Goal: Task Accomplishment & Management: Use online tool/utility

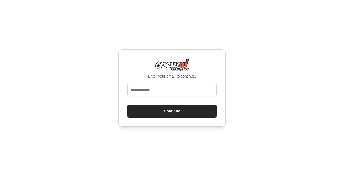
type input "**********"
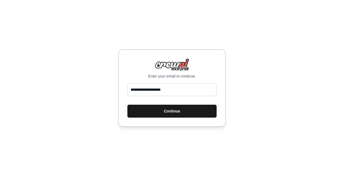
click at [165, 109] on button "Continue" at bounding box center [172, 111] width 89 height 13
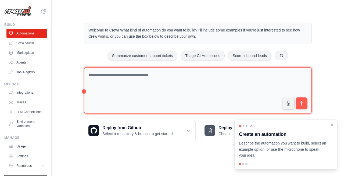
click at [146, 77] on textarea at bounding box center [198, 90] width 228 height 47
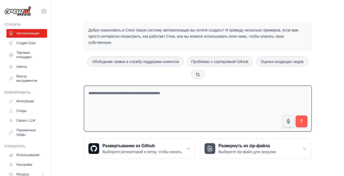
click at [190, 94] on textarea at bounding box center [198, 109] width 228 height 46
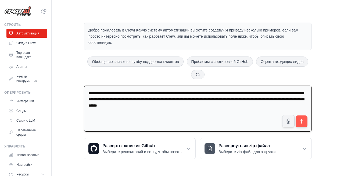
paste textarea "**********"
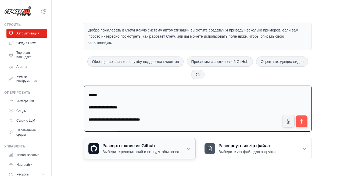
scroll to position [588, 0]
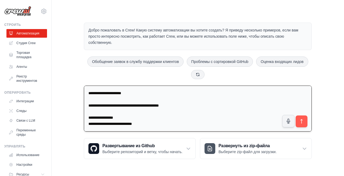
drag, startPoint x: 89, startPoint y: 118, endPoint x: 170, endPoint y: 124, distance: 81.2
click at [170, 124] on textarea at bounding box center [198, 109] width 228 height 46
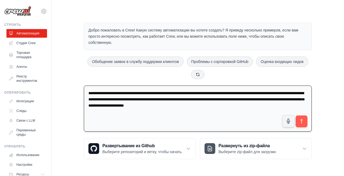
scroll to position [0, 0]
paste textarea "**********"
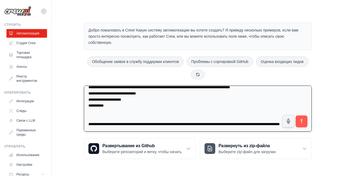
scroll to position [67, 0]
click at [141, 108] on textarea "**********" at bounding box center [198, 109] width 228 height 46
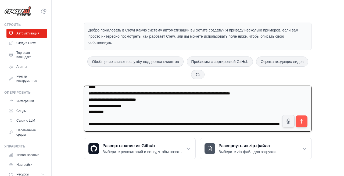
scroll to position [61, 0]
click at [164, 125] on textarea "**********" at bounding box center [198, 109] width 228 height 46
paste textarea "**********"
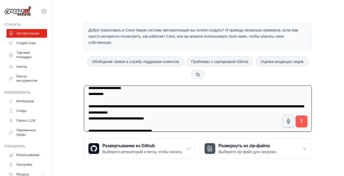
scroll to position [72, 0]
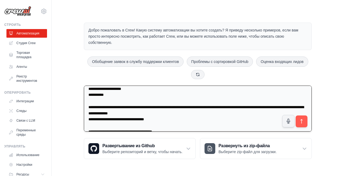
click at [161, 114] on textarea at bounding box center [198, 109] width 228 height 46
type textarea "**********"
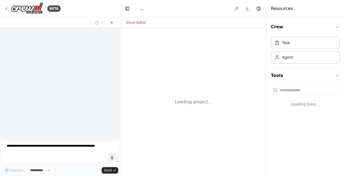
select select "****"
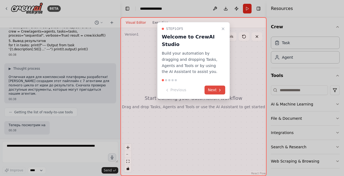
scroll to position [309, 0]
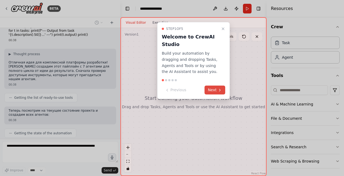
click at [213, 92] on button "Next" at bounding box center [215, 90] width 21 height 9
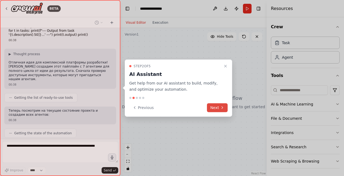
click at [216, 104] on button "Next" at bounding box center [217, 107] width 21 height 9
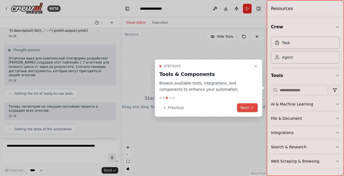
click at [251, 107] on icon at bounding box center [252, 107] width 4 height 4
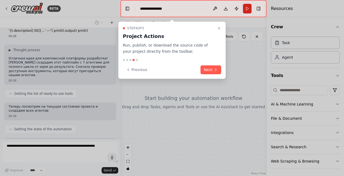
scroll to position [353, 0]
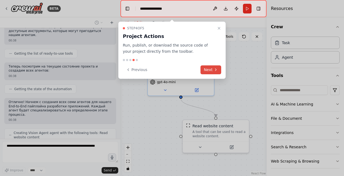
click at [212, 67] on button "Next" at bounding box center [211, 69] width 21 height 9
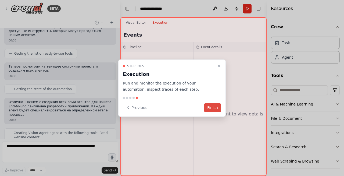
click at [215, 107] on button "Finish" at bounding box center [212, 107] width 17 height 9
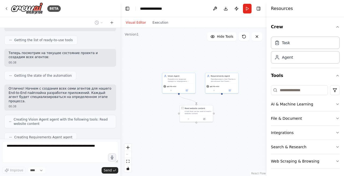
scroll to position [380, 0]
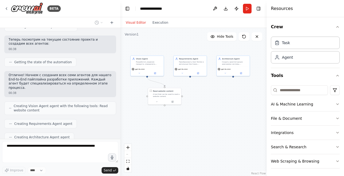
drag, startPoint x: 239, startPoint y: 144, endPoint x: 185, endPoint y: 127, distance: 57.0
click at [185, 127] on div ".deletable-edge-delete-btn { width: 20px; height: 20px; border: 0px solid #ffff…" at bounding box center [194, 102] width 146 height 148
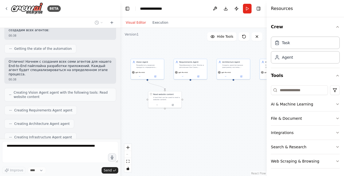
drag, startPoint x: 203, startPoint y: 111, endPoint x: 203, endPoint y: 114, distance: 3.2
click at [203, 114] on div ".deletable-edge-delete-btn { width: 20px; height: 20px; border: 0px solid #ffff…" at bounding box center [194, 102] width 146 height 148
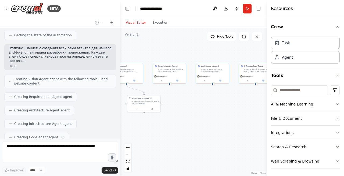
drag, startPoint x: 233, startPoint y: 108, endPoint x: 213, endPoint y: 112, distance: 20.8
click at [213, 112] on div ".deletable-edge-delete-btn { width: 20px; height: 20px; border: 0px solid #ffff…" at bounding box center [194, 102] width 146 height 148
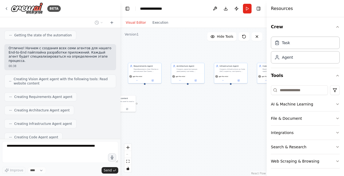
scroll to position [421, 0]
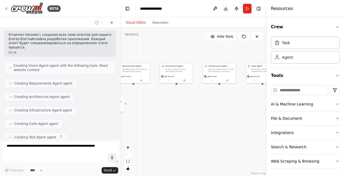
drag, startPoint x: 237, startPoint y: 107, endPoint x: 176, endPoint y: 113, distance: 61.4
click at [176, 113] on div ".deletable-edge-delete-btn { width: 20px; height: 20px; border: 0px solid #ffff…" at bounding box center [194, 102] width 146 height 148
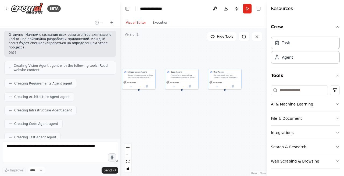
drag, startPoint x: 204, startPoint y: 116, endPoint x: 149, endPoint y: 116, distance: 55.2
click at [149, 116] on div ".deletable-edge-delete-btn { width: 20px; height: 20px; border: 0px solid #ffff…" at bounding box center [194, 102] width 146 height 148
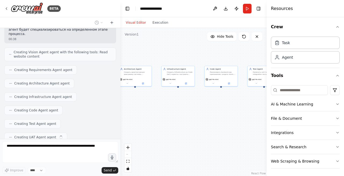
drag, startPoint x: 145, startPoint y: 129, endPoint x: 184, endPoint y: 125, distance: 39.2
click at [184, 125] on div ".deletable-edge-delete-btn { width: 20px; height: 20px; border: 0px solid #ffff…" at bounding box center [194, 102] width 146 height 148
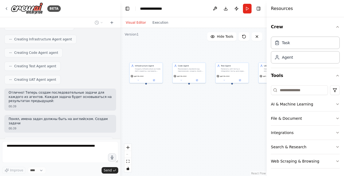
scroll to position [496, 0]
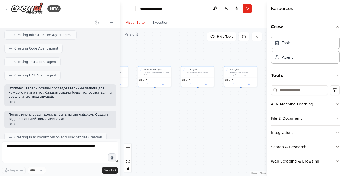
drag, startPoint x: 220, startPoint y: 110, endPoint x: 197, endPoint y: 112, distance: 22.9
click at [197, 112] on div ".deletable-edge-delete-btn { width: 20px; height: 20px; border: 0px solid #ffff…" at bounding box center [194, 102] width 146 height 148
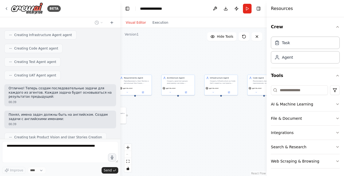
drag, startPoint x: 156, startPoint y: 111, endPoint x: 222, endPoint y: 119, distance: 66.1
click at [223, 119] on div ".deletable-edge-delete-btn { width: 20px; height: 20px; border: 0px solid #ffff…" at bounding box center [194, 102] width 146 height 148
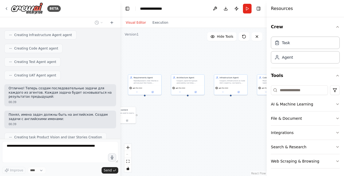
drag, startPoint x: 190, startPoint y: 119, endPoint x: 204, endPoint y: 119, distance: 14.0
click at [204, 119] on div ".deletable-edge-delete-btn { width: 20px; height: 20px; border: 0px solid #ffff…" at bounding box center [194, 102] width 146 height 148
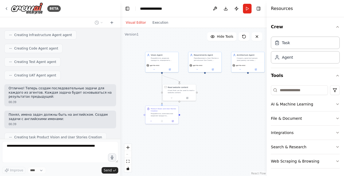
scroll to position [509, 0]
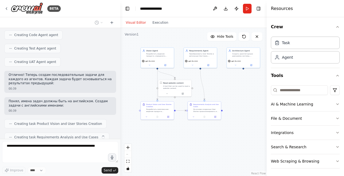
drag, startPoint x: 185, startPoint y: 119, endPoint x: 236, endPoint y: 92, distance: 57.8
click at [236, 92] on div ".deletable-edge-delete-btn { width: 20px; height: 20px; border: 0px solid #ffff…" at bounding box center [194, 102] width 146 height 148
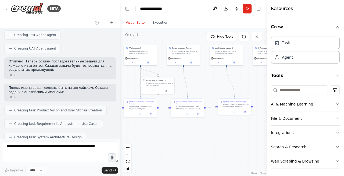
drag, startPoint x: 219, startPoint y: 144, endPoint x: 201, endPoint y: 141, distance: 18.0
click at [201, 141] on div ".deletable-edge-delete-btn { width: 20px; height: 20px; border: 0px solid #ffff…" at bounding box center [194, 102] width 146 height 148
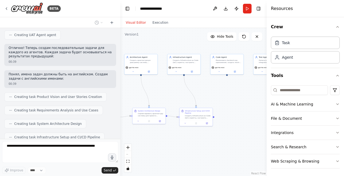
drag, startPoint x: 261, startPoint y: 127, endPoint x: 175, endPoint y: 136, distance: 87.1
click at [175, 136] on div ".deletable-edge-delete-btn { width: 20px; height: 20px; border: 0px solid #ffff…" at bounding box center [194, 102] width 146 height 148
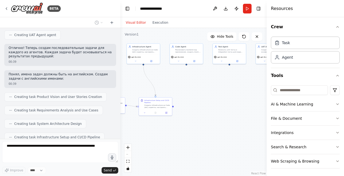
drag, startPoint x: 207, startPoint y: 133, endPoint x: 159, endPoint y: 120, distance: 50.1
click at [159, 120] on div ".deletable-edge-delete-btn { width: 20px; height: 20px; border: 0px solid #ffff…" at bounding box center [194, 102] width 146 height 148
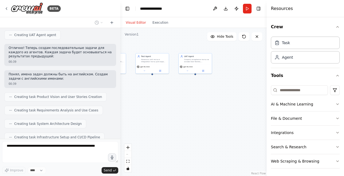
drag, startPoint x: 213, startPoint y: 114, endPoint x: 145, endPoint y: 126, distance: 68.7
click at [145, 126] on div ".deletable-edge-delete-btn { width: 20px; height: 20px; border: 0px solid #ffff…" at bounding box center [194, 102] width 146 height 148
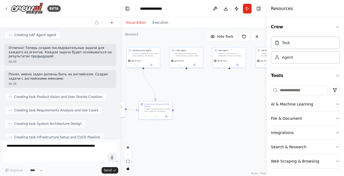
drag, startPoint x: 155, startPoint y: 120, endPoint x: 235, endPoint y: 114, distance: 80.2
click at [235, 114] on div ".deletable-edge-delete-btn { width: 20px; height: 20px; border: 0px solid #ffff…" at bounding box center [194, 102] width 146 height 148
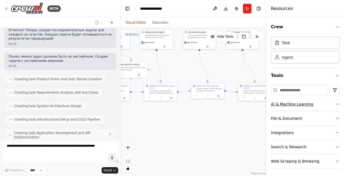
drag, startPoint x: 178, startPoint y: 126, endPoint x: 271, endPoint y: 108, distance: 95.4
click at [274, 108] on div "BETA Я разрабатываю платформу для End-to-End запуска приложение от идеи до резу…" at bounding box center [172, 88] width 344 height 176
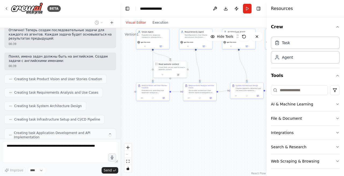
scroll to position [550, 0]
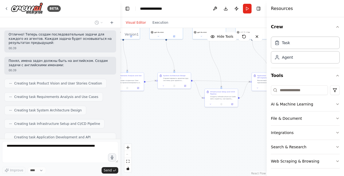
drag, startPoint x: 167, startPoint y: 121, endPoint x: 131, endPoint y: 111, distance: 37.8
click at [131, 111] on div ".deletable-edge-delete-btn { width: 20px; height: 20px; border: 0px solid #ffff…" at bounding box center [194, 102] width 146 height 148
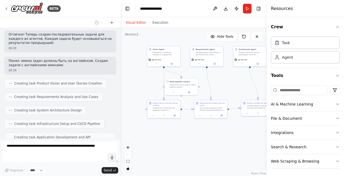
drag, startPoint x: 145, startPoint y: 113, endPoint x: 232, endPoint y: 141, distance: 90.8
click at [232, 141] on div ".deletable-edge-delete-btn { width: 20px; height: 20px; border: 0px solid #ffff…" at bounding box center [194, 102] width 146 height 148
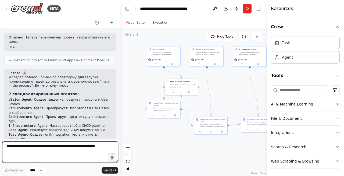
scroll to position [731, 0]
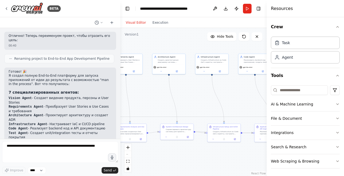
drag, startPoint x: 239, startPoint y: 145, endPoint x: 153, endPoint y: 153, distance: 87.0
click at [153, 153] on div ".deletable-edge-delete-btn { width: 20px; height: 20px; border: 0px solid #ffff…" at bounding box center [194, 102] width 146 height 148
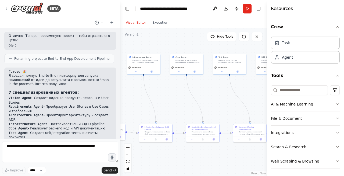
drag, startPoint x: 220, startPoint y: 162, endPoint x: 160, endPoint y: 161, distance: 60.3
click at [160, 161] on div ".deletable-edge-delete-btn { width: 20px; height: 20px; border: 0px solid #ffff…" at bounding box center [194, 102] width 146 height 148
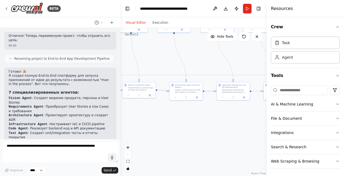
drag, startPoint x: 229, startPoint y: 167, endPoint x: 259, endPoint y: 125, distance: 51.4
click at [259, 125] on div ".deletable-edge-delete-btn { width: 20px; height: 20px; border: 0px solid #ffff…" at bounding box center [194, 102] width 146 height 148
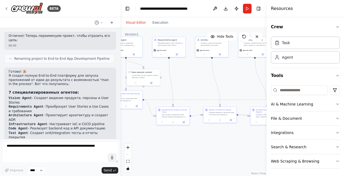
drag, startPoint x: 151, startPoint y: 117, endPoint x: 232, endPoint y: 142, distance: 84.4
click at [232, 142] on div ".deletable-edge-delete-btn { width: 20px; height: 20px; border: 0px solid #ffff…" at bounding box center [194, 102] width 146 height 148
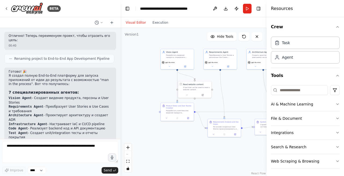
drag, startPoint x: 178, startPoint y: 140, endPoint x: 228, endPoint y: 153, distance: 51.8
click at [228, 153] on div ".deletable-edge-delete-btn { width: 20px; height: 20px; border: 0px solid #ffff…" at bounding box center [194, 102] width 146 height 148
click at [171, 56] on div "Разработать видение продукта, определить бизнес-цели, создать персоны пользоват…" at bounding box center [178, 56] width 26 height 4
click at [184, 67] on icon at bounding box center [184, 67] width 2 height 2
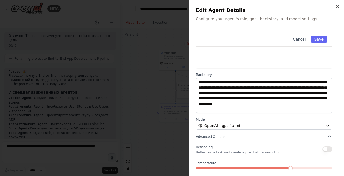
scroll to position [68, 0]
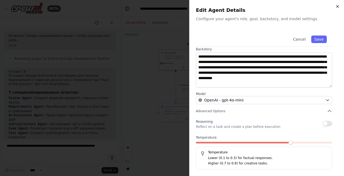
click at [337, 6] on icon "button" at bounding box center [338, 6] width 2 height 2
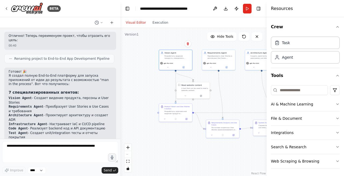
click at [151, 82] on div ".deletable-edge-delete-btn { width: 20px; height: 20px; border: 0px solid #ffff…" at bounding box center [194, 102] width 146 height 148
click at [145, 100] on div ".deletable-edge-delete-btn { width: 20px; height: 20px; border: 0px solid #ffff…" at bounding box center [194, 102] width 146 height 148
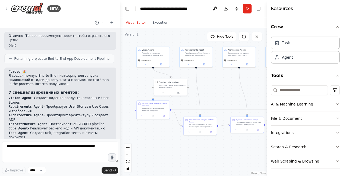
drag, startPoint x: 156, startPoint y: 92, endPoint x: 133, endPoint y: 89, distance: 22.8
click at [133, 89] on div ".deletable-edge-delete-btn { width: 20px; height: 20px; border: 0px solid #ffff…" at bounding box center [194, 102] width 146 height 148
click at [147, 111] on div "Разработать комплексное видение продукта {business_idea}, определить целевую ау…" at bounding box center [155, 109] width 26 height 4
click at [164, 116] on button at bounding box center [164, 115] width 9 height 3
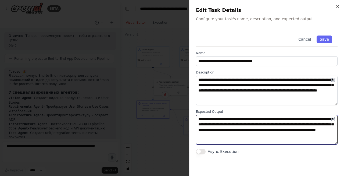
click at [239, 121] on textarea "**********" at bounding box center [267, 130] width 142 height 30
drag, startPoint x: 263, startPoint y: 142, endPoint x: 199, endPoint y: 120, distance: 67.7
click at [199, 120] on textarea "**********" at bounding box center [267, 130] width 142 height 30
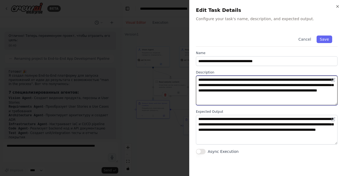
drag, startPoint x: 199, startPoint y: 79, endPoint x: 256, endPoint y: 104, distance: 62.0
click at [256, 104] on textarea "**********" at bounding box center [267, 91] width 142 height 30
click at [260, 97] on textarea "**********" at bounding box center [267, 91] width 142 height 30
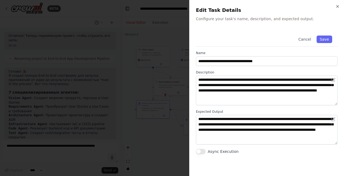
click at [170, 140] on div at bounding box center [172, 88] width 344 height 176
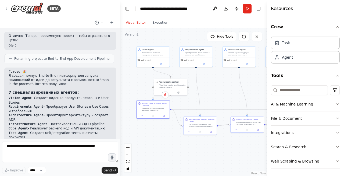
click at [139, 73] on div ".deletable-edge-delete-btn { width: 20px; height: 20px; border: 0px solid #ffff…" at bounding box center [194, 102] width 146 height 148
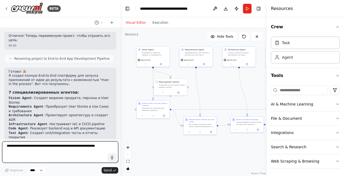
click at [76, 146] on textarea at bounding box center [60, 152] width 116 height 22
drag, startPoint x: 108, startPoint y: 145, endPoint x: 3, endPoint y: 145, distance: 104.9
click at [3, 145] on textarea at bounding box center [60, 152] width 116 height 22
drag, startPoint x: 12, startPoint y: 147, endPoint x: 67, endPoint y: 147, distance: 54.9
click at [67, 147] on textarea at bounding box center [60, 152] width 116 height 22
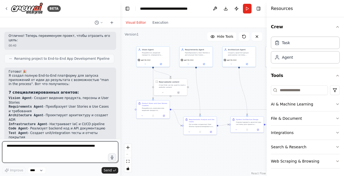
click at [67, 147] on textarea at bounding box center [60, 152] width 116 height 22
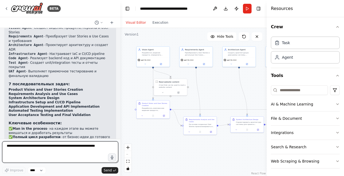
scroll to position [821, 0]
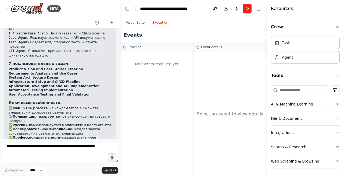
click at [164, 23] on button "Execution" at bounding box center [160, 22] width 22 height 6
click at [137, 24] on button "Visual Editor" at bounding box center [136, 22] width 27 height 6
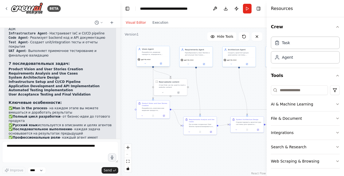
click at [150, 55] on div "Разработать видение продукта, определить бизнес-цели, создать персоны пользоват…" at bounding box center [155, 53] width 26 height 4
click at [134, 76] on div ".deletable-edge-delete-btn { width: 20px; height: 20px; border: 0px solid #ffff…" at bounding box center [194, 102] width 146 height 148
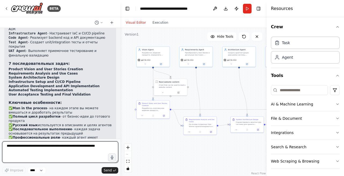
click at [61, 147] on textarea at bounding box center [60, 152] width 116 height 22
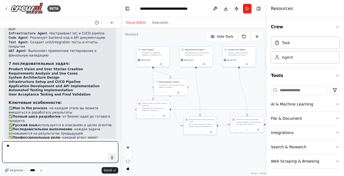
type textarea "*"
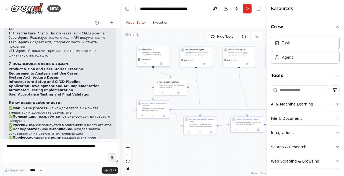
click at [147, 51] on div "Разработать видение продукта, определить бизнес-цели, создать персоны пользоват…" at bounding box center [155, 53] width 26 height 4
click at [152, 109] on div "Разработать комплексное видение продукта {business_idea}, определить целевую ау…" at bounding box center [155, 109] width 26 height 4
click at [142, 115] on icon at bounding box center [142, 115] width 1 height 1
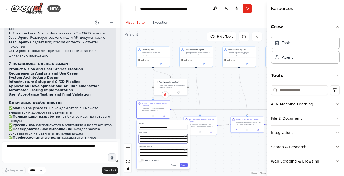
click at [152, 138] on textarea "**********" at bounding box center [163, 138] width 49 height 9
click at [150, 152] on textarea "**********" at bounding box center [163, 152] width 49 height 9
click at [205, 152] on div ".deletable-edge-delete-btn { width: 20px; height: 20px; border: 0px solid #ffff…" at bounding box center [194, 102] width 146 height 148
click at [135, 87] on div ".deletable-edge-delete-btn { width: 20px; height: 20px; border: 0px solid #ffff…" at bounding box center [194, 102] width 146 height 148
click at [209, 146] on div ".deletable-edge-delete-btn { width: 20px; height: 20px; border: 0px solid #ffff…" at bounding box center [194, 102] width 146 height 148
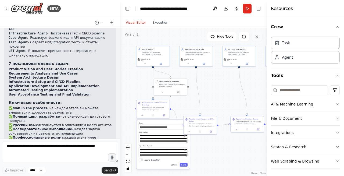
click at [256, 36] on icon at bounding box center [257, 36] width 4 height 4
click at [216, 92] on div ".deletable-edge-delete-btn { width: 20px; height: 20px; border: 0px solid #ffff…" at bounding box center [194, 102] width 146 height 148
click at [164, 123] on label "Name" at bounding box center [163, 123] width 49 height 2
drag, startPoint x: 168, startPoint y: 123, endPoint x: 161, endPoint y: 123, distance: 6.7
click at [161, 123] on label "Name" at bounding box center [163, 123] width 49 height 2
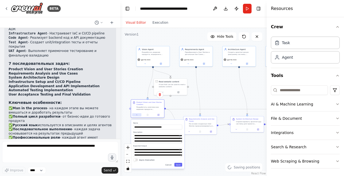
click at [136, 116] on icon at bounding box center [137, 115] width 2 height 2
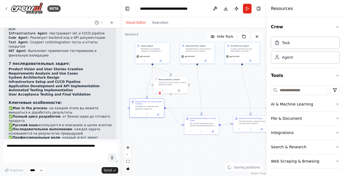
click at [165, 135] on div ".deletable-edge-delete-btn { width: 20px; height: 20px; border: 0px solid #ffff…" at bounding box center [194, 102] width 146 height 148
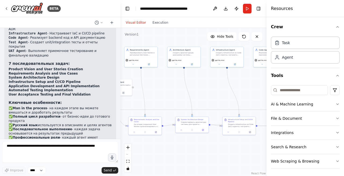
drag, startPoint x: 231, startPoint y: 92, endPoint x: 161, endPoint y: 95, distance: 70.3
click at [161, 95] on div ".deletable-edge-delete-btn { width: 20px; height: 20px; border: 0px solid #ffff…" at bounding box center [194, 102] width 146 height 148
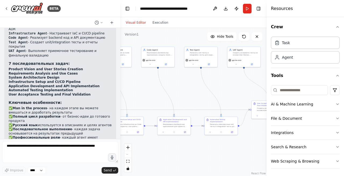
drag, startPoint x: 245, startPoint y: 97, endPoint x: 149, endPoint y: 94, distance: 95.6
click at [147, 94] on div ".deletable-edge-delete-btn { width: 20px; height: 20px; border: 0px solid #ffff…" at bounding box center [194, 102] width 146 height 148
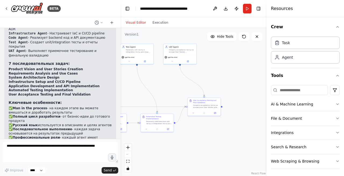
drag, startPoint x: 234, startPoint y: 88, endPoint x: 170, endPoint y: 85, distance: 64.1
click at [170, 85] on div ".deletable-edge-delete-btn { width: 20px; height: 20px; border: 0px solid #ffff…" at bounding box center [194, 102] width 146 height 148
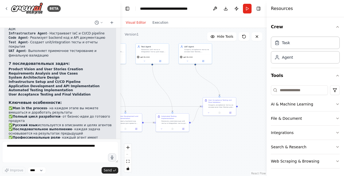
drag, startPoint x: 226, startPoint y: 75, endPoint x: 241, endPoint y: 75, distance: 15.3
click at [241, 75] on div ".deletable-edge-delete-btn { width: 20px; height: 20px; border: 0px solid #ffff…" at bounding box center [194, 102] width 146 height 148
click at [337, 26] on icon "button" at bounding box center [338, 27] width 4 height 4
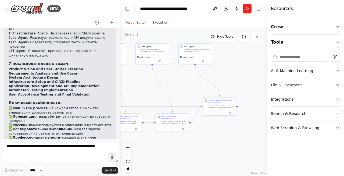
click at [338, 40] on icon "button" at bounding box center [338, 42] width 4 height 4
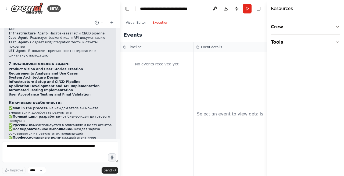
click at [161, 22] on button "Execution" at bounding box center [160, 22] width 22 height 6
click at [148, 62] on div "No events received yet" at bounding box center [157, 64] width 68 height 18
click at [138, 23] on button "Visual Editor" at bounding box center [136, 22] width 27 height 6
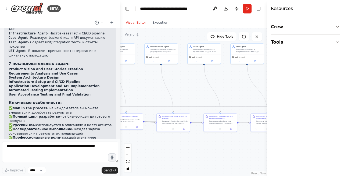
drag, startPoint x: 143, startPoint y: 82, endPoint x: 238, endPoint y: 82, distance: 95.0
click at [238, 82] on div ".deletable-edge-delete-btn { width: 20px; height: 20px; border: 0px solid #ffff…" at bounding box center [194, 102] width 146 height 148
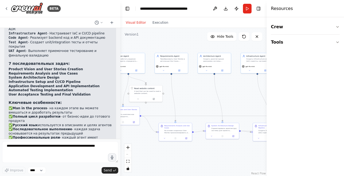
drag, startPoint x: 143, startPoint y: 86, endPoint x: 239, endPoint y: 96, distance: 96.8
click at [239, 96] on div ".deletable-edge-delete-btn { width: 20px; height: 20px; border: 0px solid #ffff…" at bounding box center [194, 102] width 146 height 148
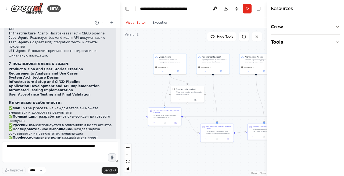
drag, startPoint x: 193, startPoint y: 96, endPoint x: 235, endPoint y: 97, distance: 41.4
click at [235, 97] on div ".deletable-edge-delete-btn { width: 20px; height: 20px; border: 0px solid #ffff…" at bounding box center [194, 102] width 146 height 148
click at [165, 62] on div "Разработать видение продукта, определить бизнес-цели, создать персоны пользоват…" at bounding box center [172, 60] width 26 height 4
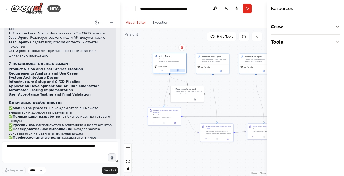
click at [178, 71] on icon at bounding box center [178, 70] width 1 height 1
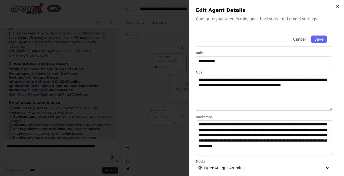
scroll to position [26, 0]
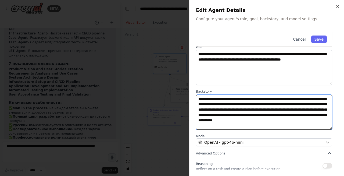
click at [259, 113] on textarea "**********" at bounding box center [264, 112] width 136 height 35
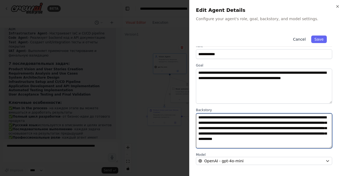
scroll to position [0, 0]
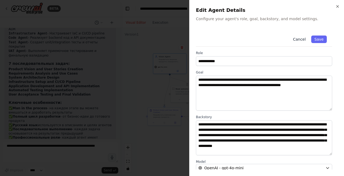
click at [301, 37] on button "Cancel" at bounding box center [299, 40] width 19 height 8
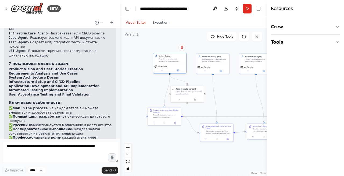
click at [165, 61] on div "Разработать видение продукта, определить бизнес-цели, создать персоны пользоват…" at bounding box center [172, 60] width 26 height 4
click at [140, 59] on div ".deletable-edge-delete-btn { width: 20px; height: 20px; border: 0px solid #ffff…" at bounding box center [194, 102] width 146 height 148
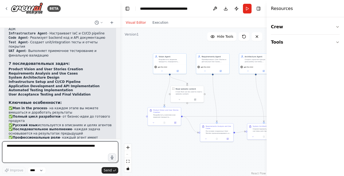
click at [41, 153] on textarea at bounding box center [60, 152] width 116 height 22
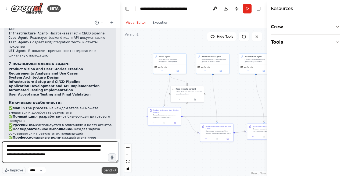
type textarea "**********"
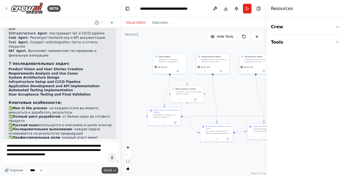
click at [108, 170] on span "Send" at bounding box center [108, 170] width 8 height 4
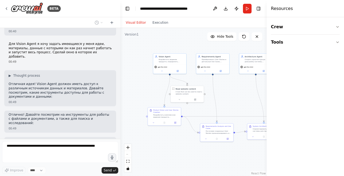
scroll to position [959, 0]
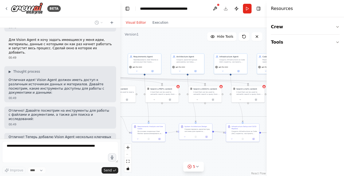
drag, startPoint x: 207, startPoint y: 111, endPoint x: 135, endPoint y: 111, distance: 72.1
click at [135, 111] on div ".deletable-edge-delete-btn { width: 20px; height: 20px; border: 0px solid #ffff…" at bounding box center [194, 102] width 146 height 148
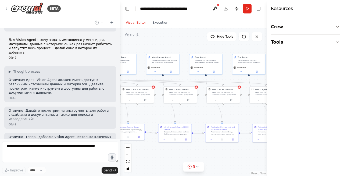
drag, startPoint x: 210, startPoint y: 110, endPoint x: 146, endPoint y: 110, distance: 64.3
click at [146, 110] on div ".deletable-edge-delete-btn { width: 20px; height: 20px; border: 0px solid #ffff…" at bounding box center [194, 102] width 146 height 148
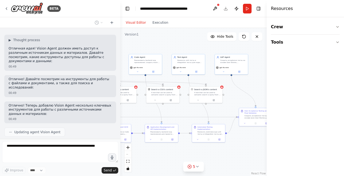
drag, startPoint x: 229, startPoint y: 110, endPoint x: 169, endPoint y: 110, distance: 60.5
click at [169, 110] on div ".deletable-edge-delete-btn { width: 20px; height: 20px; border: 0px solid #ffff…" at bounding box center [194, 102] width 146 height 148
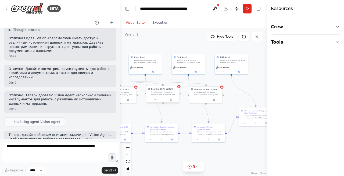
scroll to position [1029, 0]
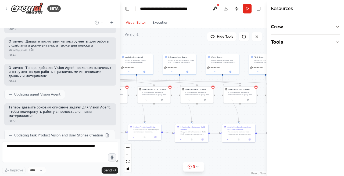
drag, startPoint x: 175, startPoint y: 111, endPoint x: 253, endPoint y: 111, distance: 77.2
click at [253, 111] on div ".deletable-edge-delete-btn { width: 20px; height: 20px; border: 0px solid #ffff…" at bounding box center [194, 102] width 146 height 148
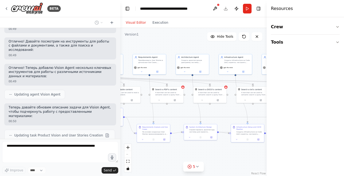
drag, startPoint x: 165, startPoint y: 113, endPoint x: 221, endPoint y: 113, distance: 56.0
click at [221, 113] on div ".deletable-edge-delete-btn { width: 20px; height: 20px; border: 0px solid #ffff…" at bounding box center [194, 102] width 146 height 148
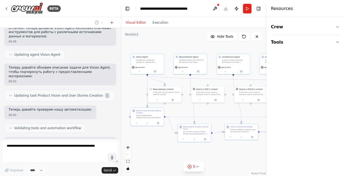
drag, startPoint x: 176, startPoint y: 111, endPoint x: 217, endPoint y: 111, distance: 41.2
click at [217, 111] on div ".deletable-edge-delete-btn { width: 20px; height: 20px; border: 0px solid #ffff…" at bounding box center [194, 102] width 146 height 148
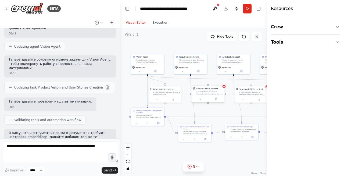
scroll to position [1104, 0]
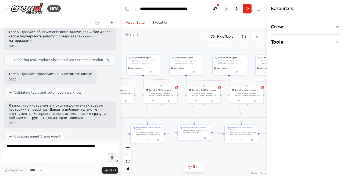
drag, startPoint x: 231, startPoint y: 106, endPoint x: 177, endPoint y: 111, distance: 54.3
click at [177, 111] on div ".deletable-edge-delete-btn { width: 20px; height: 20px; border: 0px solid #ffff…" at bounding box center [194, 102] width 146 height 148
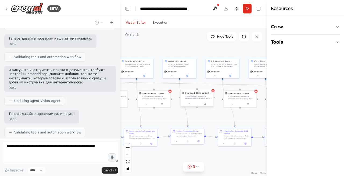
scroll to position [1139, 0]
click at [137, 97] on div "Vision Agent Разработать видение продукта, определить бизнес-цели, создать перс…" at bounding box center [99, 82] width 73 height 74
click at [206, 104] on icon at bounding box center [205, 104] width 2 height 2
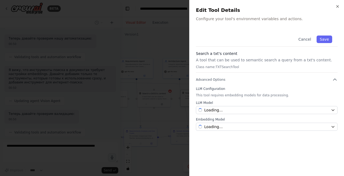
scroll to position [1153, 0]
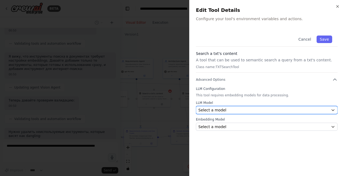
click at [230, 110] on div "Select a model" at bounding box center [264, 109] width 130 height 5
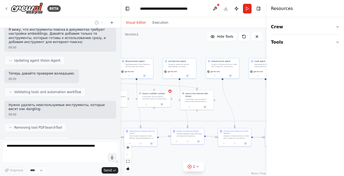
scroll to position [1193, 0]
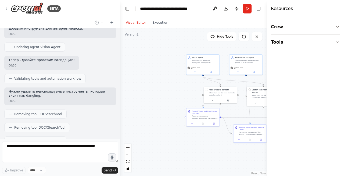
drag, startPoint x: 158, startPoint y: 117, endPoint x: 268, endPoint y: 113, distance: 109.6
click at [268, 113] on div "BETA Я разрабатываю платформу для End-to-End запуска приложение от идеи до резу…" at bounding box center [172, 88] width 344 height 176
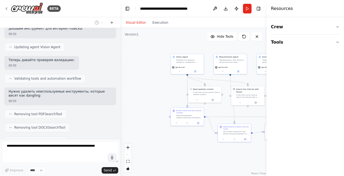
drag, startPoint x: 193, startPoint y: 147, endPoint x: 180, endPoint y: 147, distance: 12.6
click at [180, 147] on div ".deletable-edge-delete-btn { width: 20px; height: 20px; border: 0px solid #ffff…" at bounding box center [194, 102] width 146 height 148
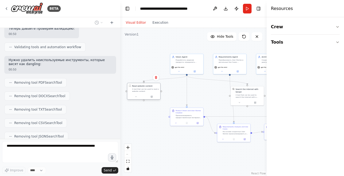
drag, startPoint x: 209, startPoint y: 97, endPoint x: 149, endPoint y: 94, distance: 60.1
click at [149, 94] on div at bounding box center [144, 97] width 33 height 6
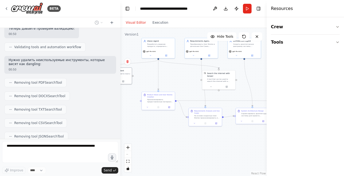
drag, startPoint x: 217, startPoint y: 100, endPoint x: 188, endPoint y: 83, distance: 34.0
click at [188, 83] on div ".deletable-edge-delete-btn { width: 20px; height: 20px; border: 0px solid #ffff…" at bounding box center [194, 102] width 146 height 148
drag, startPoint x: 222, startPoint y: 79, endPoint x: 183, endPoint y: 76, distance: 39.4
click at [183, 76] on div "A tool that can be used to search the internet with a search_query. Supports di…" at bounding box center [180, 76] width 27 height 4
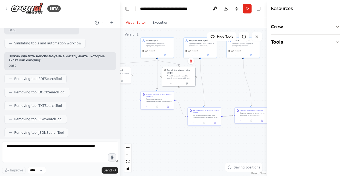
click at [166, 123] on div ".deletable-edge-delete-btn { width: 20px; height: 20px; border: 0px solid #ffff…" at bounding box center [194, 102] width 146 height 148
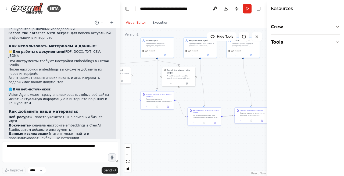
scroll to position [1409, 0]
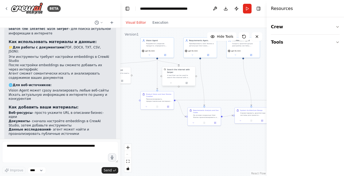
click at [175, 76] on div "A tool that can be used to search the internet with a search_query. Supports di…" at bounding box center [180, 76] width 27 height 4
click at [172, 83] on icon at bounding box center [171, 83] width 2 height 2
click at [171, 111] on span "Advanced Options" at bounding box center [172, 110] width 15 height 2
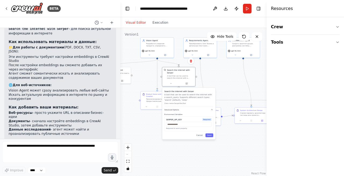
click at [174, 110] on span "Advanced Options" at bounding box center [172, 110] width 15 height 2
click at [195, 95] on p "A tool that can be used to search the internet with a search_query. Supports di…" at bounding box center [189, 97] width 49 height 8
click at [202, 115] on button "Cancel" at bounding box center [200, 115] width 10 height 4
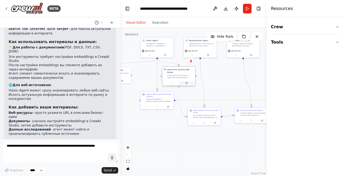
click at [187, 83] on icon at bounding box center [187, 83] width 2 height 2
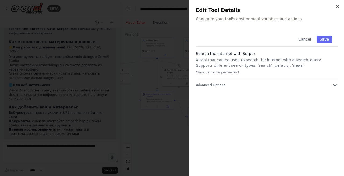
click at [222, 59] on p "A tool that can be used to search the internet with a search_query. Supports di…" at bounding box center [267, 62] width 142 height 11
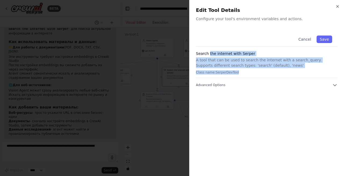
drag, startPoint x: 209, startPoint y: 54, endPoint x: 266, endPoint y: 71, distance: 59.2
click at [266, 71] on div "Search the internet with Serper A tool that can be used to search the internet …" at bounding box center [267, 64] width 142 height 27
click at [266, 71] on p "Class name: SerperDevTool" at bounding box center [267, 72] width 142 height 4
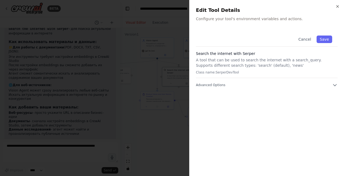
click at [233, 19] on p "Configure your tool's environment variables and actions." at bounding box center [267, 18] width 142 height 5
click at [232, 28] on div "Close Edit Tool Details Configure your tool's environment variables and actions…" at bounding box center [266, 88] width 155 height 176
click at [251, 35] on div "Cancel Save" at bounding box center [267, 38] width 142 height 16
click at [335, 83] on icon "button" at bounding box center [335, 84] width 5 height 5
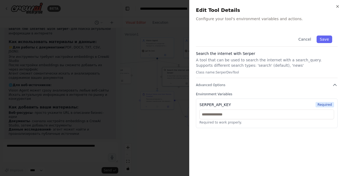
click at [232, 104] on div "SERPER_API_KEY Required" at bounding box center [267, 104] width 135 height 5
drag, startPoint x: 232, startPoint y: 104, endPoint x: 201, endPoint y: 104, distance: 31.2
click at [201, 104] on div "SERPER_API_KEY Required" at bounding box center [267, 104] width 135 height 5
click at [212, 104] on div "SERPER_API_KEY" at bounding box center [215, 104] width 31 height 5
click at [224, 114] on input "text" at bounding box center [267, 115] width 135 height 10
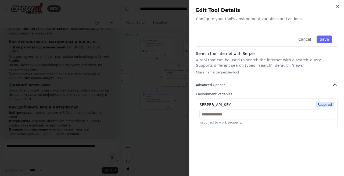
click at [338, 87] on icon "button" at bounding box center [335, 84] width 5 height 5
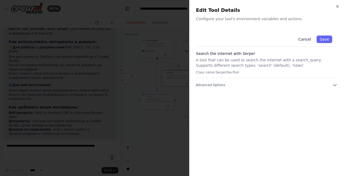
click at [306, 38] on button "Cancel" at bounding box center [304, 40] width 19 height 8
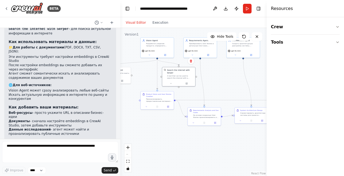
drag, startPoint x: 26, startPoint y: 121, endPoint x: 57, endPoint y: 128, distance: 32.1
click at [57, 128] on div "Отлично! ✅ Теперь ваш Vision Agent готов к работе с различными источниками данн…" at bounding box center [60, 98] width 112 height 210
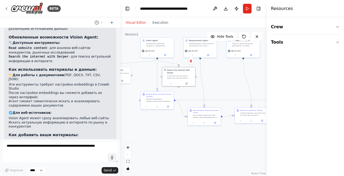
scroll to position [1379, 0]
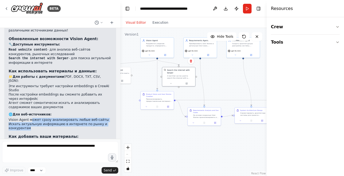
drag, startPoint x: 30, startPoint y: 65, endPoint x: 46, endPoint y: 72, distance: 17.1
click at [46, 118] on ul "Vision Agent может сразу анализировать любые веб-сайты Искать актуальную информ…" at bounding box center [60, 124] width 103 height 13
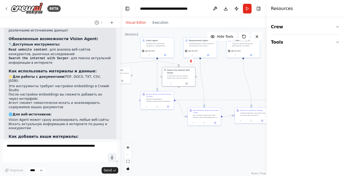
click at [23, 122] on li "Искать актуальную информацию в интернете по рынку и конкурентам" at bounding box center [60, 126] width 103 height 8
drag, startPoint x: 19, startPoint y: 67, endPoint x: 46, endPoint y: 76, distance: 28.0
click at [46, 76] on div "Отлично! ✅ Теперь ваш Vision Agent готов к работе с различными источниками данн…" at bounding box center [60, 124] width 103 height 201
drag, startPoint x: 9, startPoint y: 85, endPoint x: 62, endPoint y: 97, distance: 54.5
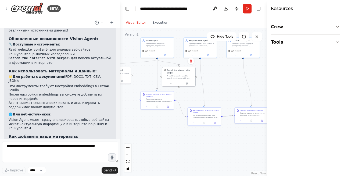
click at [62, 140] on ol "Веб-ресурсы - просто укажите URL в описании бизнес-идеи Документы - сначала нас…" at bounding box center [60, 152] width 103 height 25
click at [62, 157] on li "Данные исследований - агент может найти и проанализировать публичные источники" at bounding box center [60, 161] width 103 height 8
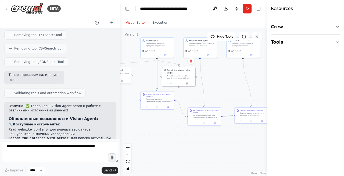
scroll to position [1409, 0]
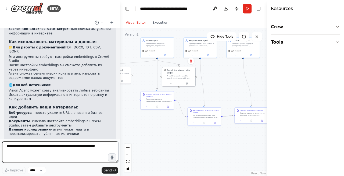
click at [38, 149] on textarea at bounding box center [60, 152] width 116 height 22
click at [21, 146] on textarea "**********" at bounding box center [60, 152] width 116 height 22
type textarea "**********"
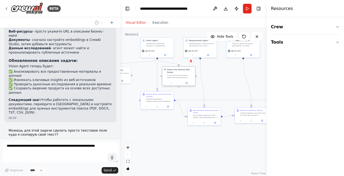
scroll to position [1494, 0]
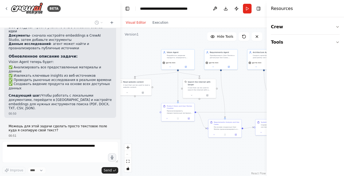
drag, startPoint x: 151, startPoint y: 126, endPoint x: 172, endPoint y: 138, distance: 24.0
click at [172, 138] on div ".deletable-edge-delete-btn { width: 20px; height: 20px; border: 0px solid #ffff…" at bounding box center [194, 102] width 146 height 148
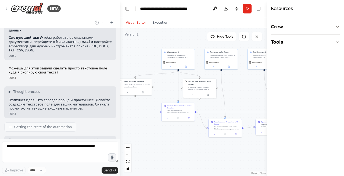
scroll to position [1585, 0]
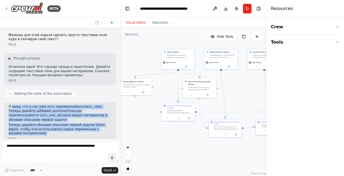
drag, startPoint x: 11, startPoint y: 39, endPoint x: 68, endPoint y: 64, distance: 61.9
click at [68, 105] on div "Я вижу, что у нас уже есть переменная business_idea . Теперь давайте добавим до…" at bounding box center [60, 120] width 103 height 31
click at [68, 123] on p "Теперь давайте обновим описание первой задачи Vision Agent, чтобы она использов…" at bounding box center [60, 129] width 103 height 13
drag, startPoint x: 41, startPoint y: 43, endPoint x: 60, endPoint y: 64, distance: 29.0
click at [60, 105] on div "Я вижу, что у нас уже есть переменная business_idea . Теперь давайте добавим до…" at bounding box center [60, 120] width 103 height 31
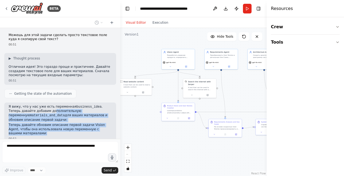
click at [60, 123] on p "Теперь давайте обновим описание первой задачи Vision Agent, чтобы она использов…" at bounding box center [60, 129] width 103 height 13
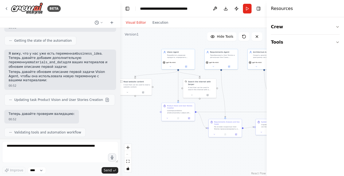
click at [151, 130] on div ".deletable-edge-delete-btn { width: 20px; height: 20px; border: 0px solid #ffff…" at bounding box center [194, 102] width 146 height 148
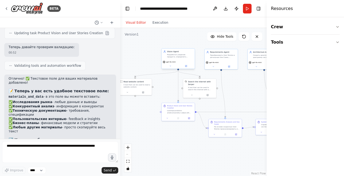
click at [175, 58] on div "Vision Agent Разработать видение продукта, определить бизнес-цели, создать перс…" at bounding box center [178, 54] width 33 height 11
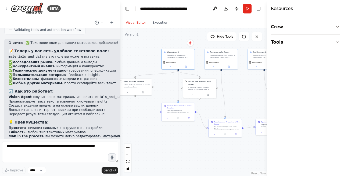
scroll to position [1741, 0]
drag, startPoint x: 25, startPoint y: 105, endPoint x: 66, endPoint y: 108, distance: 41.1
click at [66, 163] on pre "Исследование рынка показало, что 73% компаний тратят более 20 часов в неделю на…" at bounding box center [104, 175] width 190 height 25
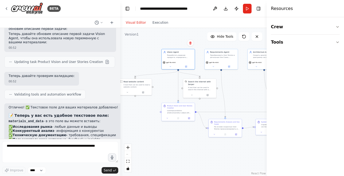
scroll to position [1670, 0]
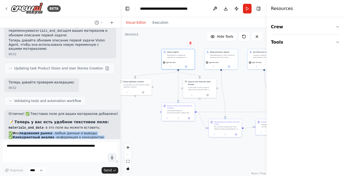
drag, startPoint x: 20, startPoint y: 64, endPoint x: 54, endPoint y: 71, distance: 34.4
click at [54, 131] on ul "✅ Исследования рынка - любые данные и выводы ✅ Конкурентный анализ - информация…" at bounding box center [104, 143] width 190 height 25
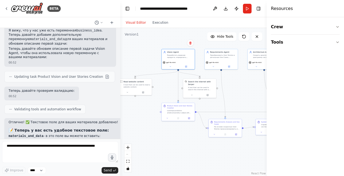
scroll to position [1663, 0]
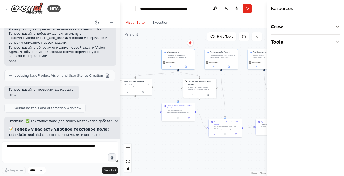
click at [51, 147] on strong "Техническую документацию" at bounding box center [40, 149] width 54 height 4
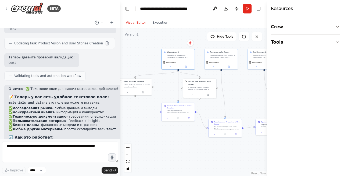
scroll to position [1696, 0]
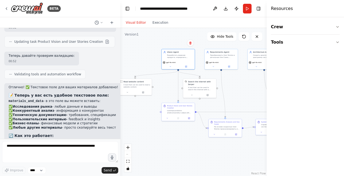
drag, startPoint x: 30, startPoint y: 73, endPoint x: 91, endPoint y: 90, distance: 63.9
click at [91, 139] on ol "Vision Agent получит ваши материалы из поля materials_and_data Проанализирует в…" at bounding box center [104, 149] width 190 height 21
click at [91, 157] on li "Передаст результаты следующим агентам в пайплайне" at bounding box center [104, 159] width 190 height 4
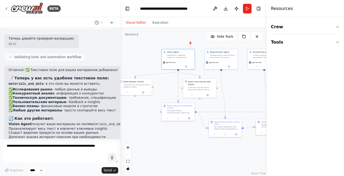
scroll to position [1714, 0]
click at [171, 66] on icon at bounding box center [171, 66] width 2 height 2
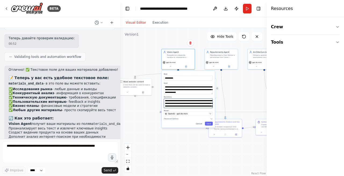
click at [179, 101] on textarea "**********" at bounding box center [188, 102] width 49 height 9
click at [189, 101] on textarea "**********" at bounding box center [188, 102] width 49 height 9
click at [182, 101] on textarea "**********" at bounding box center [188, 102] width 49 height 9
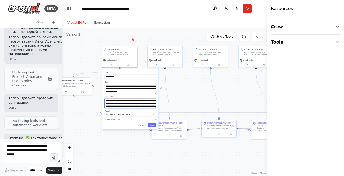
scroll to position [3002, 0]
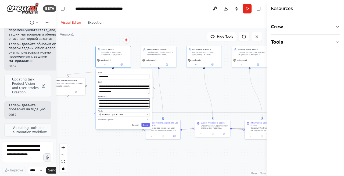
drag, startPoint x: 120, startPoint y: 44, endPoint x: 49, endPoint y: 47, distance: 70.8
click at [49, 47] on div "BETA Я разрабатываю платформу для End-to-End запуска приложение от идеи до резу…" at bounding box center [28, 88] width 56 height 176
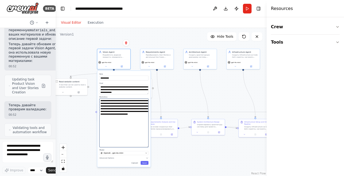
drag, startPoint x: 148, startPoint y: 108, endPoint x: 148, endPoint y: 147, distance: 39.3
click at [148, 147] on textarea "**********" at bounding box center [124, 122] width 49 height 49
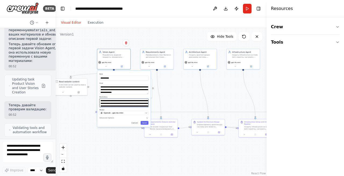
drag, startPoint x: 146, startPoint y: 147, endPoint x: 141, endPoint y: 107, distance: 40.8
click at [141, 107] on textarea "**********" at bounding box center [124, 102] width 49 height 9
click at [120, 148] on div "**********" at bounding box center [161, 102] width 211 height 148
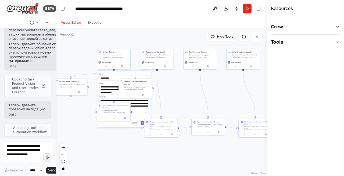
click at [96, 140] on div "**********" at bounding box center [161, 102] width 211 height 148
click at [110, 57] on div "Разработать видение продукта, определить бизнес-цели, создать персоны пользоват…" at bounding box center [116, 55] width 26 height 4
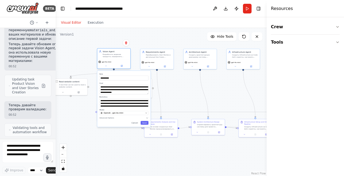
click at [110, 57] on div "Разработать видение продукта, определить бизнес-цели, создать персоны пользоват…" at bounding box center [116, 55] width 26 height 4
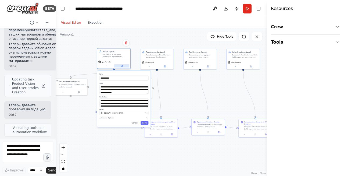
click at [122, 65] on icon at bounding box center [122, 65] width 1 height 1
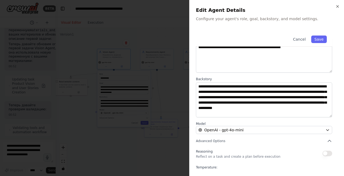
scroll to position [68, 0]
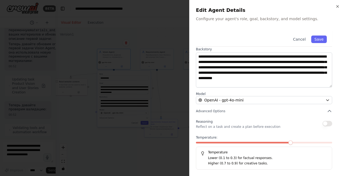
click at [220, 121] on div "Reasoning Reflect on a task and create a plan before execution" at bounding box center [238, 123] width 84 height 11
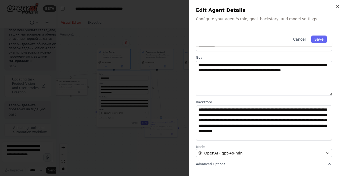
scroll to position [0, 0]
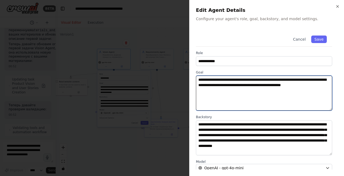
drag, startPoint x: 257, startPoint y: 90, endPoint x: 228, endPoint y: 90, distance: 28.8
click at [228, 90] on textarea "**********" at bounding box center [264, 93] width 136 height 35
click at [269, 91] on textarea "**********" at bounding box center [264, 93] width 136 height 35
drag, startPoint x: 255, startPoint y: 91, endPoint x: 230, endPoint y: 91, distance: 24.8
click at [230, 91] on textarea "**********" at bounding box center [264, 93] width 136 height 35
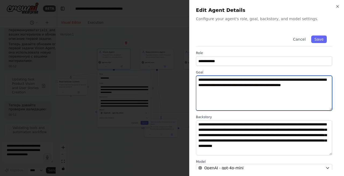
paste textarea "**********"
click at [279, 90] on textarea "**********" at bounding box center [264, 93] width 136 height 35
click at [259, 90] on textarea "**********" at bounding box center [264, 93] width 136 height 35
paste textarea "**********"
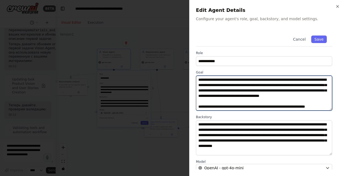
scroll to position [90, 0]
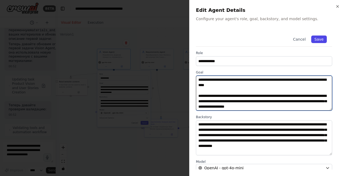
type textarea "**********"
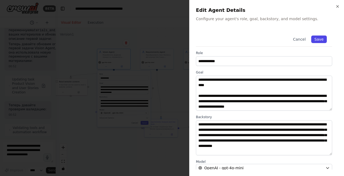
click at [319, 38] on button "Save" at bounding box center [320, 40] width 16 height 8
type textarea "**********"
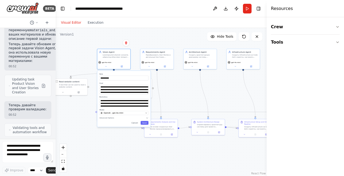
click at [97, 152] on div "**********" at bounding box center [161, 102] width 211 height 148
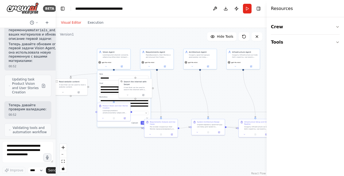
click at [131, 133] on div "**********" at bounding box center [161, 102] width 211 height 148
click at [143, 123] on button "Save" at bounding box center [145, 123] width 8 height 4
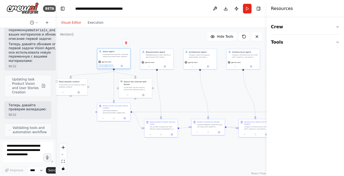
click at [107, 66] on icon at bounding box center [106, 66] width 2 height 2
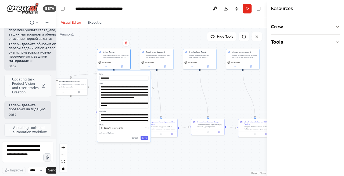
drag, startPoint x: 147, startPoint y: 93, endPoint x: 144, endPoint y: 107, distance: 14.6
click at [144, 107] on textarea "**********" at bounding box center [124, 97] width 49 height 24
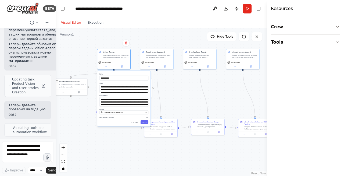
drag, startPoint x: 146, startPoint y: 108, endPoint x: 145, endPoint y: 86, distance: 22.1
click at [145, 86] on textarea "**********" at bounding box center [124, 89] width 49 height 8
click at [146, 112] on icon "button" at bounding box center [146, 112] width 2 height 2
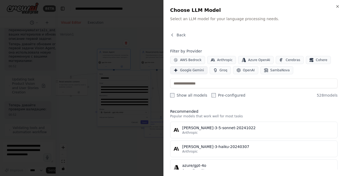
click at [196, 71] on span "Google Gemini" at bounding box center [192, 70] width 24 height 4
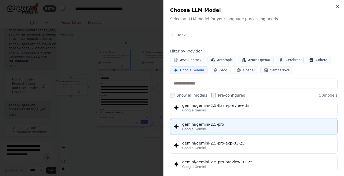
scroll to position [569, 0]
click at [227, 127] on div "Google Gemini" at bounding box center [258, 128] width 152 height 4
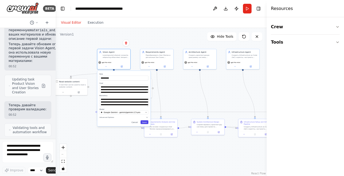
click at [143, 122] on button "Save" at bounding box center [145, 122] width 8 height 4
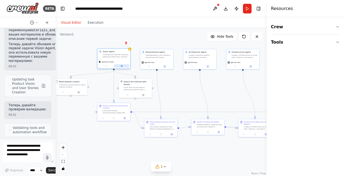
click at [122, 66] on icon at bounding box center [122, 66] width 2 height 2
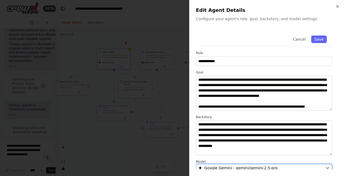
click at [264, 165] on span "Google Gemini - gemini/gemini-2.5-pro" at bounding box center [240, 167] width 73 height 5
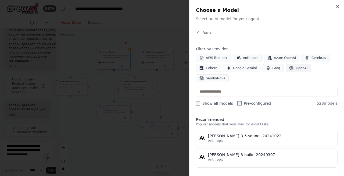
click at [296, 67] on span "OpenAI" at bounding box center [302, 68] width 12 height 4
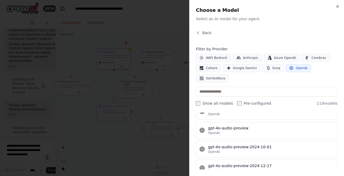
scroll to position [893, 0]
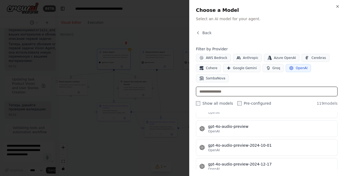
click at [224, 94] on input "text" at bounding box center [267, 92] width 142 height 10
type input "*"
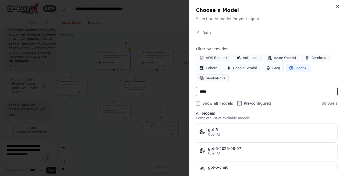
scroll to position [1, 0]
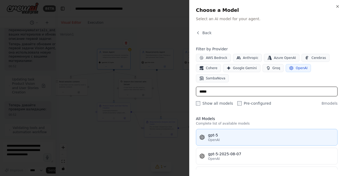
type input "*****"
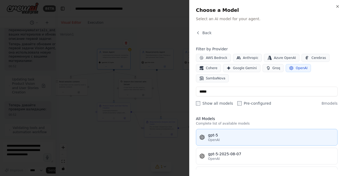
click at [230, 138] on div "OpenAI" at bounding box center [271, 140] width 126 height 4
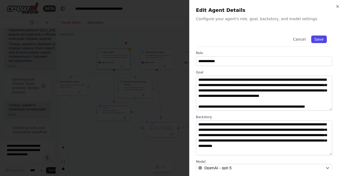
click at [321, 41] on button "Save" at bounding box center [320, 40] width 16 height 8
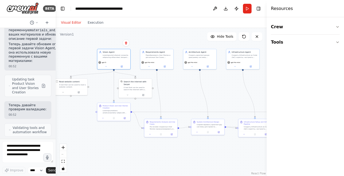
click at [101, 150] on div ".deletable-edge-delete-btn { width: 20px; height: 20px; border: 0px solid #ffff…" at bounding box center [161, 102] width 211 height 148
click at [23, 148] on textarea at bounding box center [27, 152] width 51 height 22
click at [245, 36] on icon at bounding box center [244, 36] width 4 height 4
click at [26, 148] on textarea at bounding box center [27, 152] width 51 height 22
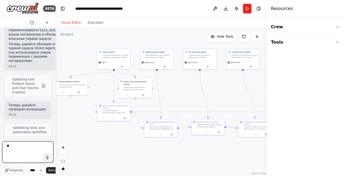
type textarea "*"
type textarea "*******"
click at [247, 8] on button "Run" at bounding box center [247, 9] width 9 height 10
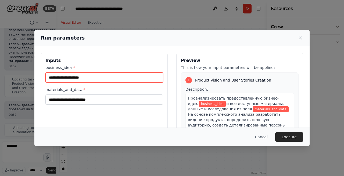
click at [106, 77] on input "business_idea *" at bounding box center [104, 77] width 118 height 10
paste input "**********"
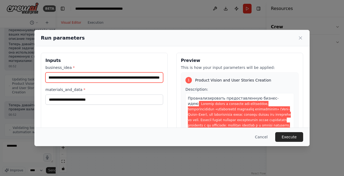
type input "**********"
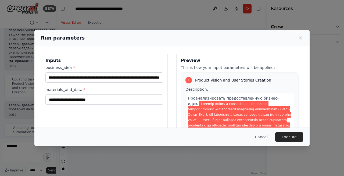
scroll to position [0, 0]
click at [206, 101] on span at bounding box center [239, 139] width 103 height 76
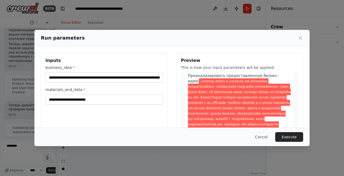
scroll to position [31, 0]
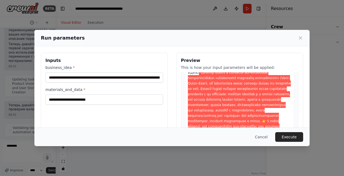
click at [212, 114] on span at bounding box center [239, 108] width 103 height 76
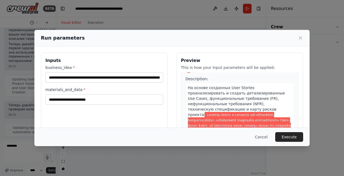
scroll to position [259, 0]
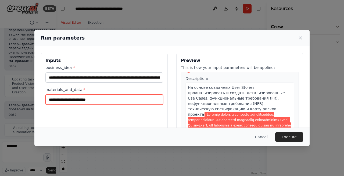
click at [122, 102] on input "materials_and_data *" at bounding box center [104, 99] width 118 height 10
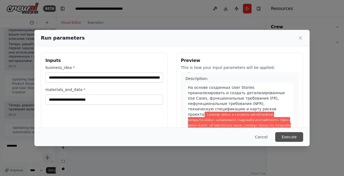
click at [291, 137] on button "Execute" at bounding box center [290, 137] width 28 height 10
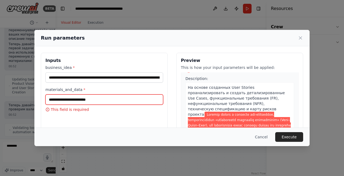
click at [102, 99] on input "materials_and_data *" at bounding box center [104, 99] width 118 height 10
paste input "**********"
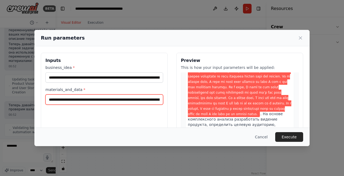
scroll to position [453, 0]
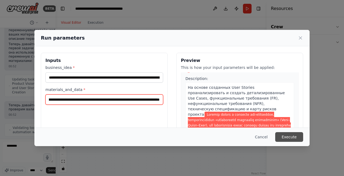
type input "**********"
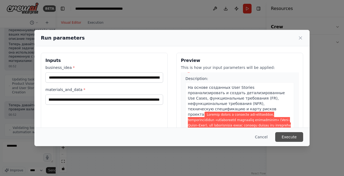
click at [291, 136] on button "Execute" at bounding box center [290, 137] width 28 height 10
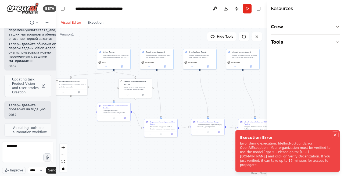
click at [335, 136] on icon "Notifications (F8)" at bounding box center [335, 135] width 4 height 4
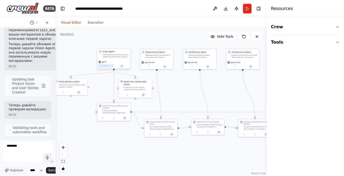
click at [108, 66] on button at bounding box center [105, 65] width 15 height 3
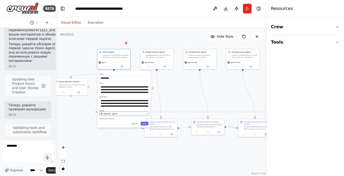
click at [124, 112] on div "OpenAI - gpt-5" at bounding box center [122, 113] width 43 height 3
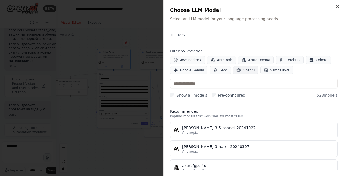
click at [245, 70] on span "OpenAI" at bounding box center [249, 70] width 12 height 4
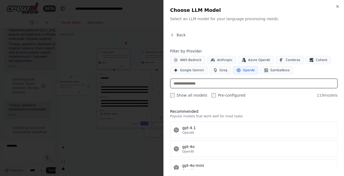
click at [219, 85] on input "text" at bounding box center [254, 84] width 168 height 10
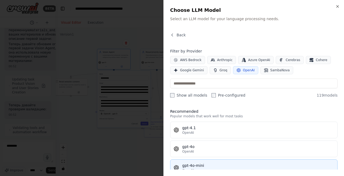
click at [216, 164] on div "gpt-4o-mini" at bounding box center [258, 165] width 152 height 5
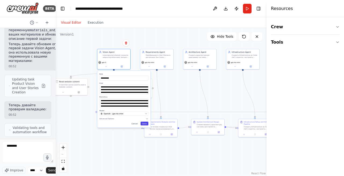
click at [145, 125] on button "Save" at bounding box center [145, 124] width 8 height 4
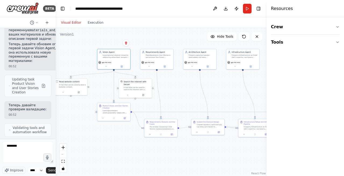
click at [120, 142] on div ".deletable-edge-delete-btn { width: 20px; height: 20px; border: 0px solid #ffff…" at bounding box center [161, 102] width 211 height 148
click at [247, 9] on button "Run" at bounding box center [247, 9] width 9 height 10
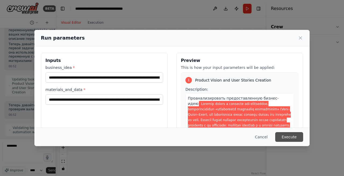
click at [291, 136] on button "Execute" at bounding box center [290, 137] width 28 height 10
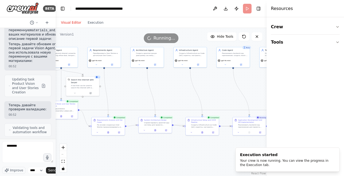
drag, startPoint x: 227, startPoint y: 97, endPoint x: 162, endPoint y: 93, distance: 65.0
click at [162, 93] on div ".deletable-edge-delete-btn { width: 20px; height: 20px; border: 0px solid #ffff…" at bounding box center [161, 102] width 211 height 148
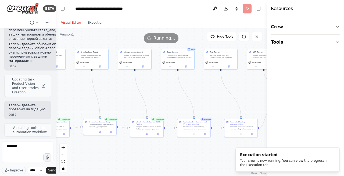
drag, startPoint x: 206, startPoint y: 93, endPoint x: 163, endPoint y: 98, distance: 43.6
click at [163, 98] on div ".deletable-edge-delete-btn { width: 20px; height: 20px; border: 0px solid #ffff…" at bounding box center [161, 102] width 211 height 148
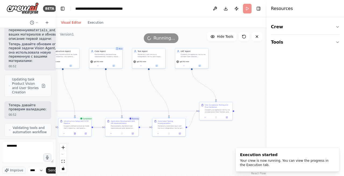
drag, startPoint x: 213, startPoint y: 100, endPoint x: 140, endPoint y: 98, distance: 72.4
click at [140, 98] on div ".deletable-edge-delete-btn { width: 20px; height: 20px; border: 0px solid #ffff…" at bounding box center [161, 102] width 211 height 148
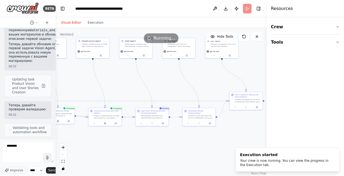
drag, startPoint x: 130, startPoint y: 94, endPoint x: 162, endPoint y: 84, distance: 33.2
click at [162, 84] on div ".deletable-edge-delete-btn { width: 20px; height: 20px; border: 0px solid #ffff…" at bounding box center [161, 102] width 211 height 148
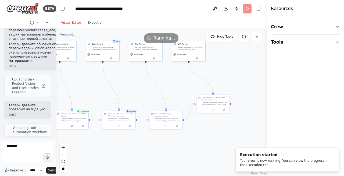
drag, startPoint x: 164, startPoint y: 85, endPoint x: 130, endPoint y: 87, distance: 34.0
click at [130, 87] on div ".deletable-edge-delete-btn { width: 20px; height: 20px; border: 0px solid #ffff…" at bounding box center [161, 102] width 211 height 148
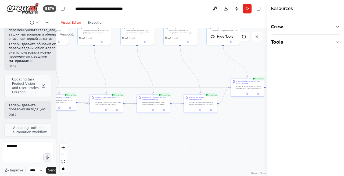
drag, startPoint x: 173, startPoint y: 80, endPoint x: 210, endPoint y: 63, distance: 40.4
click at [210, 63] on div ".deletable-edge-delete-btn { width: 20px; height: 20px; border: 0px solid #ffff…" at bounding box center [161, 102] width 211 height 148
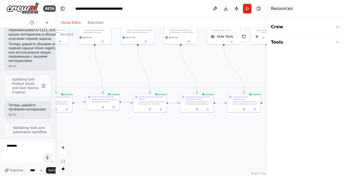
drag, startPoint x: 126, startPoint y: 69, endPoint x: 166, endPoint y: 69, distance: 40.6
click at [166, 69] on div ".deletable-edge-delete-btn { width: 20px; height: 20px; border: 0px solid #ffff…" at bounding box center [161, 102] width 211 height 148
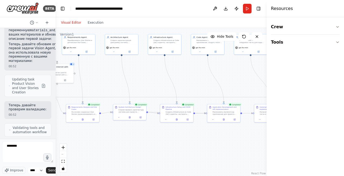
drag, startPoint x: 115, startPoint y: 61, endPoint x: 142, endPoint y: 71, distance: 28.7
click at [142, 71] on div ".deletable-edge-delete-btn { width: 20px; height: 20px; border: 0px solid #ffff…" at bounding box center [161, 102] width 211 height 148
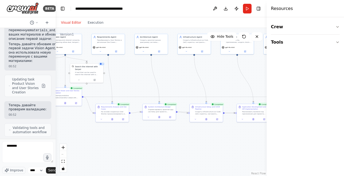
drag, startPoint x: 146, startPoint y: 84, endPoint x: 176, endPoint y: 84, distance: 29.9
click at [176, 84] on div ".deletable-edge-delete-btn { width: 20px; height: 20px; border: 0px solid #ffff…" at bounding box center [161, 102] width 211 height 148
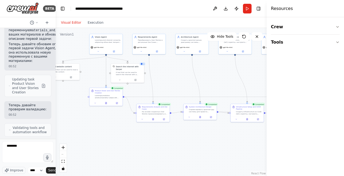
drag, startPoint x: 128, startPoint y: 85, endPoint x: 170, endPoint y: 85, distance: 42.2
click at [170, 85] on div ".deletable-edge-delete-btn { width: 20px; height: 20px; border: 0px solid #ffff…" at bounding box center [161, 102] width 211 height 148
click at [103, 94] on div at bounding box center [110, 96] width 26 height 4
click at [107, 103] on icon at bounding box center [107, 103] width 1 height 2
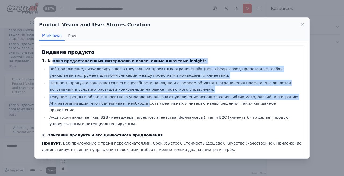
drag, startPoint x: 51, startPoint y: 60, endPoint x: 133, endPoint y: 105, distance: 93.0
click at [133, 105] on li "Текущие тренды в области проектного управления включают увеличение использовани…" at bounding box center [175, 103] width 255 height 19
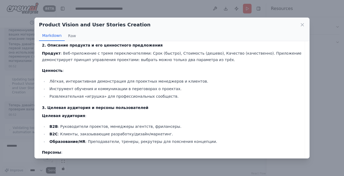
scroll to position [91, 0]
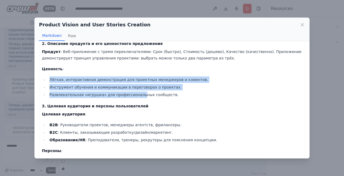
drag, startPoint x: 48, startPoint y: 73, endPoint x: 137, endPoint y: 90, distance: 90.4
click at [137, 90] on ul "Лёгкая, интерактивная демонстрация для проектных менеджеров и клиентов. Инструм…" at bounding box center [172, 87] width 260 height 22
click at [137, 91] on li "Развлекательная «игрушка» для профессиональных сообществ." at bounding box center [175, 94] width 255 height 6
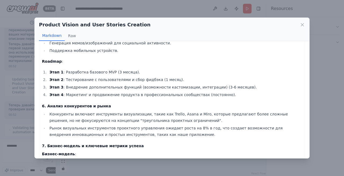
scroll to position [498, 0]
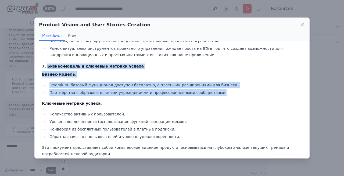
drag, startPoint x: 47, startPoint y: 61, endPoint x: 87, endPoint y: 90, distance: 49.8
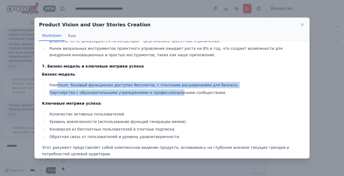
drag, startPoint x: 57, startPoint y: 77, endPoint x: 172, endPoint y: 88, distance: 115.5
click at [173, 88] on ul "Freemium: базовый функционал доступен бесплатно, с платными расширениями для би…" at bounding box center [172, 89] width 260 height 14
click at [172, 89] on li "Партнёрства с образовательными учреждениями и профессиональными сообществами." at bounding box center [175, 92] width 255 height 6
drag, startPoint x: 225, startPoint y: 86, endPoint x: 48, endPoint y: 77, distance: 176.7
click at [48, 82] on ul "Freemium: базовый функционал доступен бесплатно, с платными расширениями для би…" at bounding box center [172, 89] width 260 height 14
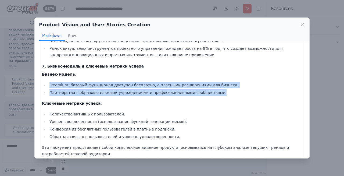
click at [48, 82] on li "Freemium: базовый функционал доступен бесплатно, с платными расширениями для би…" at bounding box center [175, 85] width 255 height 6
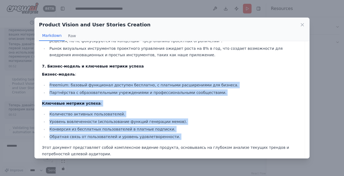
drag, startPoint x: 48, startPoint y: 77, endPoint x: 171, endPoint y: 132, distance: 133.9
click at [171, 133] on li "Обратная связь от пользователей и уровень удовлетворенности." at bounding box center [175, 136] width 255 height 6
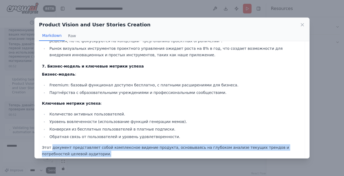
drag, startPoint x: 52, startPoint y: 140, endPoint x: 122, endPoint y: 146, distance: 70.2
click at [122, 146] on p "Этот документ представляет собой комплексное видение продукта, основываясь на г…" at bounding box center [172, 150] width 260 height 13
drag, startPoint x: 120, startPoint y: 137, endPoint x: 171, endPoint y: 146, distance: 51.6
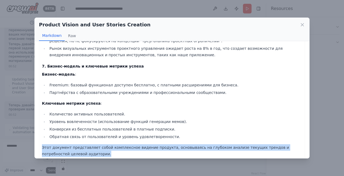
click at [171, 146] on p "Этот документ представляет собой комплексное видение продукта, основываясь на г…" at bounding box center [172, 150] width 260 height 13
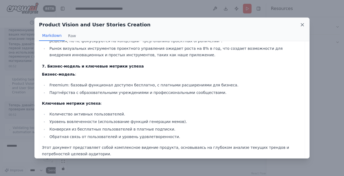
click at [303, 26] on icon at bounding box center [302, 24] width 5 height 5
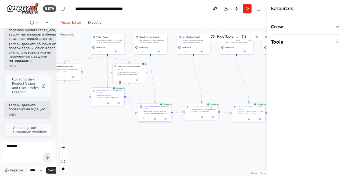
click at [151, 114] on div "На основе созданных User Stories проанализировать и создать детализированные Us…" at bounding box center [157, 112] width 26 height 4
click at [145, 120] on button at bounding box center [143, 118] width 9 height 3
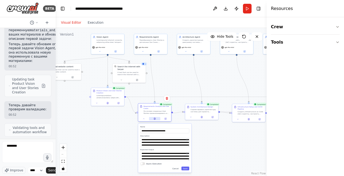
click at [154, 119] on icon at bounding box center [154, 119] width 1 height 2
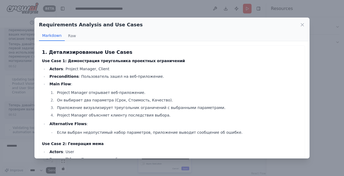
drag, startPoint x: 50, startPoint y: 60, endPoint x: 117, endPoint y: 69, distance: 68.2
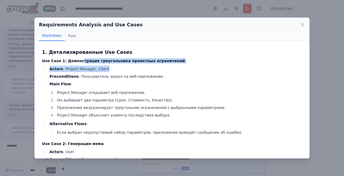
drag, startPoint x: 78, startPoint y: 60, endPoint x: 133, endPoint y: 69, distance: 55.9
click at [133, 69] on li "Actors : Project Manager, Client" at bounding box center [175, 69] width 255 height 6
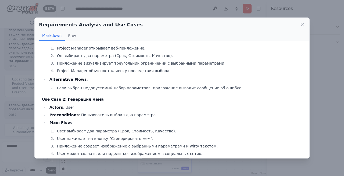
scroll to position [45, 0]
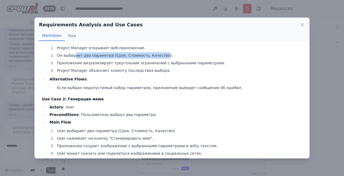
drag, startPoint x: 74, startPoint y: 56, endPoint x: 160, endPoint y: 56, distance: 86.4
click at [160, 56] on li "Он выбирает два параметра (Срок, Стоимость, Качество)." at bounding box center [178, 55] width 247 height 6
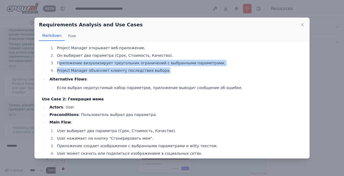
drag, startPoint x: 60, startPoint y: 61, endPoint x: 165, endPoint y: 70, distance: 105.9
click at [167, 70] on ol "Project Manager открывает веб-приложение. Он выбирает два параметра (Срок, Стои…" at bounding box center [176, 59] width 253 height 29
click at [165, 70] on li "Project Manager объясняет клиенту последствия выбора." at bounding box center [178, 70] width 247 height 6
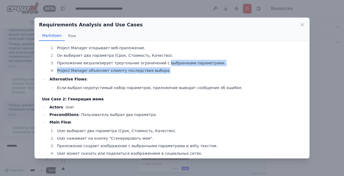
drag, startPoint x: 161, startPoint y: 63, endPoint x: 196, endPoint y: 69, distance: 36.2
click at [196, 69] on ol "Project Manager открывает веб-приложение. Он выбирает два параметра (Срок, Стои…" at bounding box center [176, 59] width 253 height 29
click at [196, 69] on li "Project Manager объясняет клиенту последствия выбора." at bounding box center [178, 70] width 247 height 6
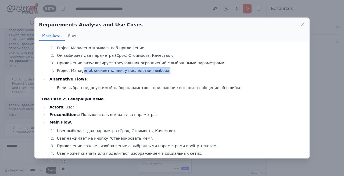
drag, startPoint x: 82, startPoint y: 69, endPoint x: 165, endPoint y: 70, distance: 82.6
click at [165, 70] on li "Project Manager объясняет клиенту последствия выбора." at bounding box center [178, 70] width 247 height 6
drag, startPoint x: 165, startPoint y: 70, endPoint x: 72, endPoint y: 69, distance: 93.4
click at [72, 69] on li "Project Manager объясняет клиенту последствия выбора." at bounding box center [178, 70] width 247 height 6
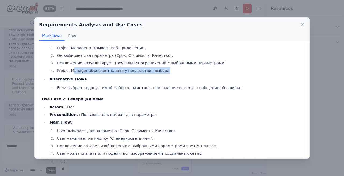
click at [72, 69] on li "Project Manager объясняет клиенту последствия выбора." at bounding box center [178, 70] width 247 height 6
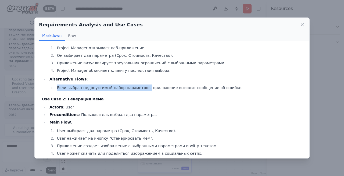
drag, startPoint x: 56, startPoint y: 89, endPoint x: 144, endPoint y: 90, distance: 87.4
click at [144, 90] on li "Если выбран недопустимый набор параметров, приложение выводит сообщение об ошиб…" at bounding box center [178, 87] width 247 height 6
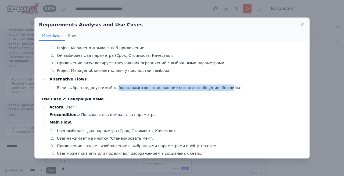
drag, startPoint x: 115, startPoint y: 88, endPoint x: 219, endPoint y: 88, distance: 103.9
click at [219, 88] on li "Если выбран недопустимый набор параметров, приложение выводит сообщение об ошиб…" at bounding box center [178, 87] width 247 height 6
drag, startPoint x: 228, startPoint y: 88, endPoint x: 143, endPoint y: 88, distance: 85.0
click at [143, 88] on li "Если выбран недопустимый набор параметров, приложение выводит сообщение об ошиб…" at bounding box center [178, 87] width 247 height 6
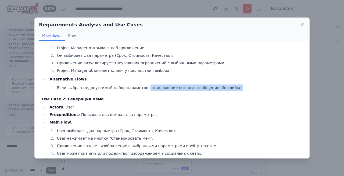
click at [143, 88] on li "Если выбран недопустимый набор параметров, приложение выводит сообщение об ошиб…" at bounding box center [178, 87] width 247 height 6
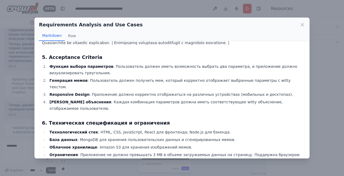
scroll to position [333, 0]
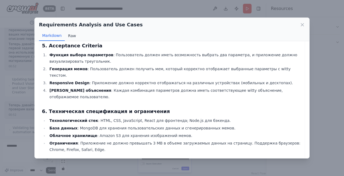
click at [72, 37] on button "Raw" at bounding box center [72, 36] width 14 height 10
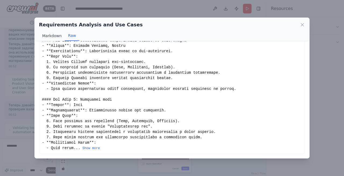
click at [55, 36] on button "Markdown" at bounding box center [52, 36] width 26 height 10
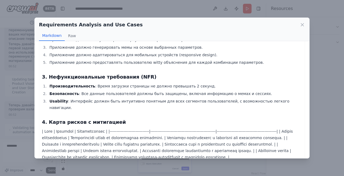
scroll to position [206, 0]
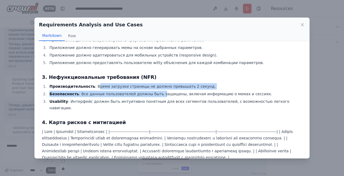
drag, startPoint x: 94, startPoint y: 86, endPoint x: 156, endPoint y: 93, distance: 62.0
click at [156, 93] on ol "Производительность : Время загрузки страницы не должно превышать 2 секунд. Безо…" at bounding box center [172, 97] width 260 height 28
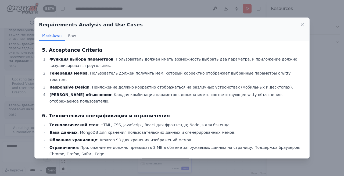
scroll to position [333, 0]
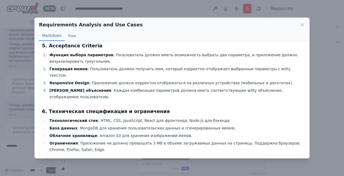
drag, startPoint x: 87, startPoint y: 115, endPoint x: 142, endPoint y: 129, distance: 57.5
click at [142, 129] on ul "Технологический стек : HTML, CSS, JavaScript, React для фронтенда; Node.js для …" at bounding box center [172, 135] width 260 height 36
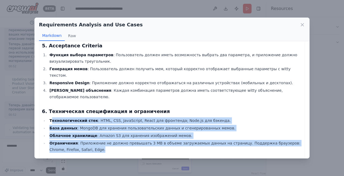
drag, startPoint x: 138, startPoint y: 129, endPoint x: 52, endPoint y: 98, distance: 91.8
click at [52, 117] on ul "Технологический стек : HTML, CSS, JavaScript, React для фронтенда; Node.js для …" at bounding box center [172, 135] width 260 height 36
click at [52, 117] on li "Технологический стек : HTML, CSS, JavaScript, React для фронтенда; Node.js для …" at bounding box center [175, 120] width 255 height 6
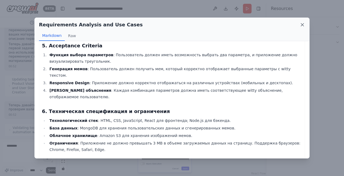
click at [301, 23] on icon at bounding box center [302, 24] width 5 height 5
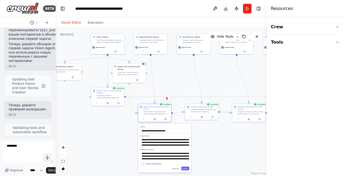
click at [177, 87] on div ".deletable-edge-delete-btn { width: 20px; height: 20px; border: 0px solid #ffff…" at bounding box center [161, 102] width 211 height 148
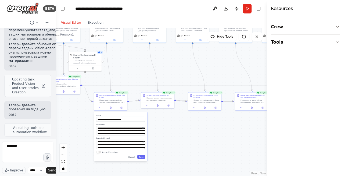
drag, startPoint x: 183, startPoint y: 86, endPoint x: 136, endPoint y: 73, distance: 48.3
click at [136, 73] on div ".deletable-edge-delete-btn { width: 20px; height: 20px; border: 0px solid #ffff…" at bounding box center [161, 102] width 211 height 148
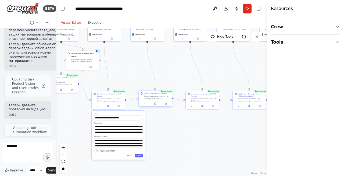
click at [148, 94] on div "System Architecture Design Спроектировать архитектуру системы для проекта {busi…" at bounding box center [157, 95] width 26 height 7
click at [157, 104] on button at bounding box center [155, 103] width 11 height 3
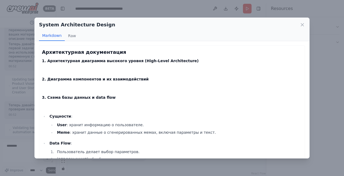
click at [42, 70] on img at bounding box center [42, 70] width 0 height 0
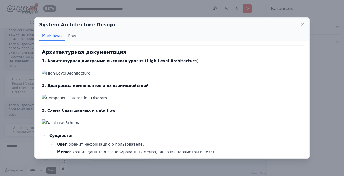
drag, startPoint x: 59, startPoint y: 73, endPoint x: 83, endPoint y: 74, distance: 24.0
click at [83, 74] on img at bounding box center [172, 73] width 260 height 6
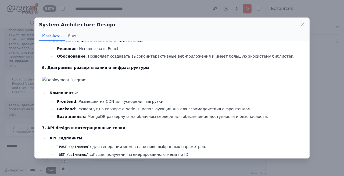
scroll to position [386, 0]
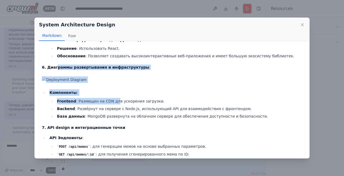
drag, startPoint x: 56, startPoint y: 54, endPoint x: 115, endPoint y: 88, distance: 68.3
click at [112, 98] on li "Frontend : Размещен на CDN для ускорения загрузки." at bounding box center [178, 101] width 247 height 6
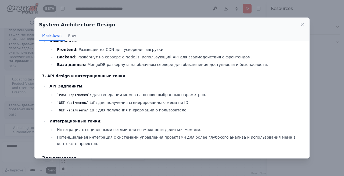
scroll to position [457, 0]
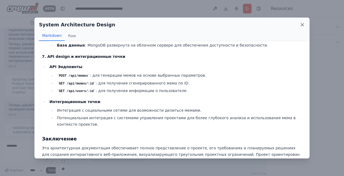
click at [303, 24] on icon at bounding box center [302, 24] width 5 height 5
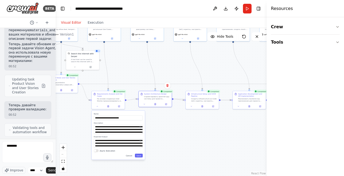
click at [190, 131] on div ".deletable-edge-delete-btn { width: 20px; height: 20px; border: 0px solid #ffff…" at bounding box center [161, 102] width 211 height 148
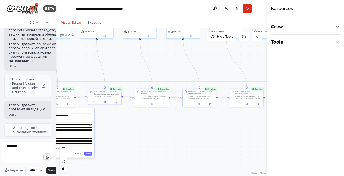
drag, startPoint x: 190, startPoint y: 130, endPoint x: 140, endPoint y: 127, distance: 50.4
click at [140, 127] on div ".deletable-edge-delete-btn { width: 20px; height: 20px; border: 0px solid #ffff…" at bounding box center [161, 102] width 211 height 148
click at [152, 103] on icon at bounding box center [151, 103] width 1 height 2
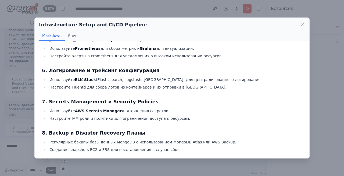
scroll to position [958, 0]
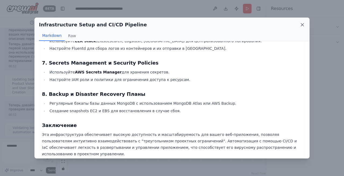
click at [303, 24] on icon at bounding box center [302, 24] width 5 height 5
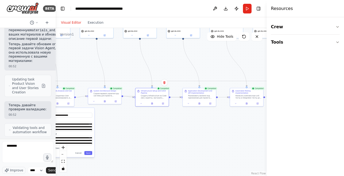
click at [203, 132] on div ".deletable-edge-delete-btn { width: 20px; height: 20px; border: 0px solid #ffff…" at bounding box center [161, 102] width 211 height 148
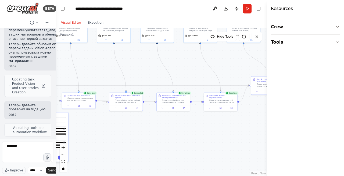
drag, startPoint x: 165, startPoint y: 121, endPoint x: 138, endPoint y: 126, distance: 27.7
click at [138, 126] on div ".deletable-edge-delete-btn { width: 20px; height: 20px; border: 0px solid #ffff…" at bounding box center [161, 102] width 211 height 148
click at [172, 109] on icon at bounding box center [171, 108] width 1 height 2
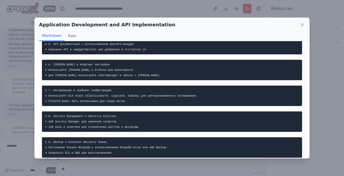
scroll to position [1205, 0]
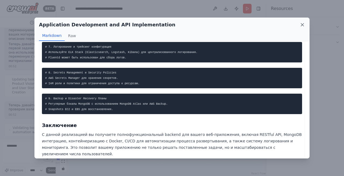
click at [302, 25] on icon at bounding box center [302, 24] width 5 height 5
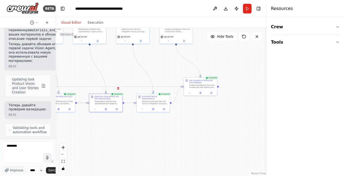
drag, startPoint x: 216, startPoint y: 125, endPoint x: 150, endPoint y: 126, distance: 65.9
click at [150, 126] on div ".deletable-edge-delete-btn { width: 20px; height: 20px; border: 0px solid #ffff…" at bounding box center [161, 102] width 211 height 148
click at [153, 109] on icon at bounding box center [153, 109] width 1 height 2
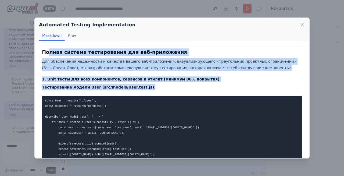
drag, startPoint x: 48, startPoint y: 55, endPoint x: 145, endPoint y: 91, distance: 103.3
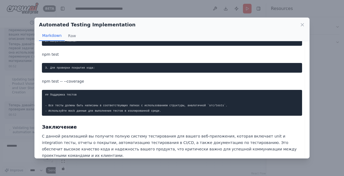
scroll to position [920, 0]
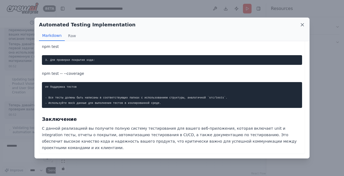
click at [302, 25] on icon at bounding box center [302, 24] width 5 height 5
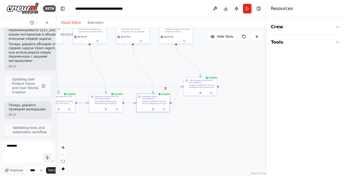
click at [203, 108] on div ".deletable-edge-delete-btn { width: 20px; height: 20px; border: 0px solid #ffff…" at bounding box center [161, 102] width 211 height 148
click at [200, 93] on icon at bounding box center [200, 92] width 1 height 2
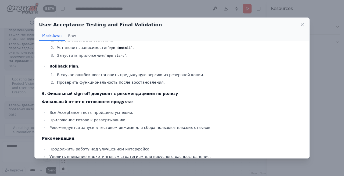
scroll to position [479, 0]
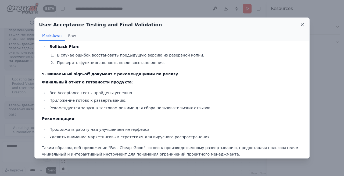
click at [302, 26] on icon at bounding box center [302, 24] width 5 height 5
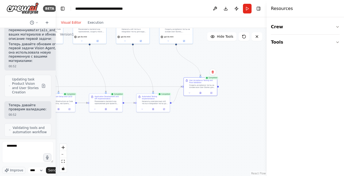
click at [224, 102] on div ".deletable-edge-delete-btn { width: 20px; height: 20px; border: 0px solid #ffff…" at bounding box center [161, 102] width 211 height 148
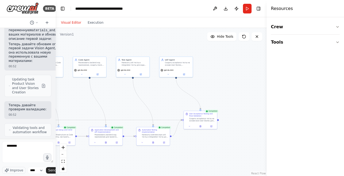
drag, startPoint x: 238, startPoint y: 83, endPoint x: 238, endPoint y: 116, distance: 32.8
click at [238, 116] on div ".deletable-edge-delete-btn { width: 20px; height: 20px; border: 0px solid #ffff…" at bounding box center [161, 102] width 211 height 148
click at [170, 73] on button at bounding box center [168, 73] width 15 height 3
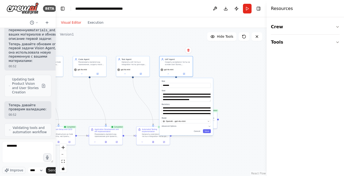
click at [148, 91] on div ".deletable-edge-delete-btn { width: 20px; height: 20px; border: 0px solid #ffff…" at bounding box center [161, 102] width 211 height 148
click at [222, 75] on div ".deletable-edge-delete-btn { width: 20px; height: 20px; border: 0px solid #ffff…" at bounding box center [161, 102] width 211 height 148
click at [224, 70] on div ".deletable-edge-delete-btn { width: 20px; height: 20px; border: 0px solid #ffff…" at bounding box center [161, 102] width 211 height 148
click at [170, 60] on div "UAT Agent Создать acceptance тесты на основе User Stories, выполнить User Accep…" at bounding box center [178, 61] width 26 height 8
click at [207, 62] on div ".deletable-edge-delete-btn { width: 20px; height: 20px; border: 0px solid #ffff…" at bounding box center [161, 102] width 211 height 148
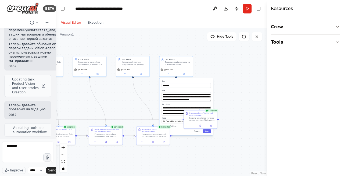
click at [197, 131] on button "Cancel" at bounding box center [197, 131] width 10 height 4
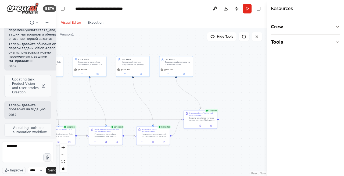
click at [196, 144] on div ".deletable-edge-delete-btn { width: 20px; height: 20px; border: 0px solid #ffff…" at bounding box center [161, 102] width 211 height 148
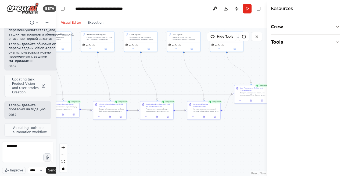
drag, startPoint x: 190, startPoint y: 146, endPoint x: 232, endPoint y: 121, distance: 49.2
click at [232, 121] on div ".deletable-edge-delete-btn { width: 20px; height: 20px; border: 0px solid #ffff…" at bounding box center [161, 102] width 211 height 148
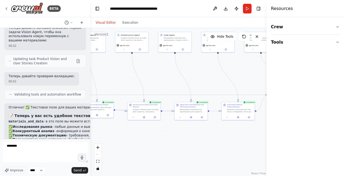
drag, startPoint x: 55, startPoint y: 151, endPoint x: 90, endPoint y: 150, distance: 35.0
click at [90, 150] on div at bounding box center [89, 88] width 2 height 176
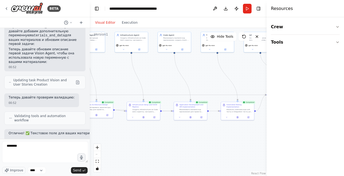
scroll to position [2065, 0]
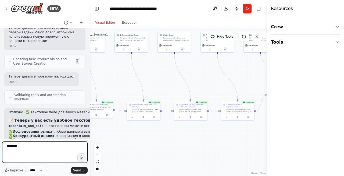
click at [37, 143] on textarea "*******" at bounding box center [45, 152] width 86 height 22
click at [37, 146] on textarea "*******" at bounding box center [45, 152] width 86 height 22
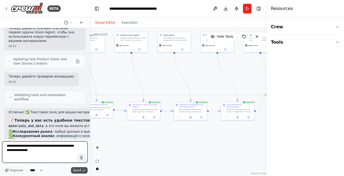
type textarea "**********"
click at [79, 169] on span "Send" at bounding box center [77, 170] width 8 height 4
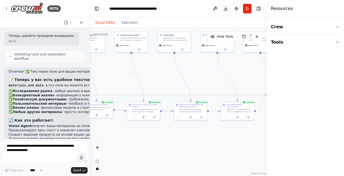
scroll to position [2128, 0]
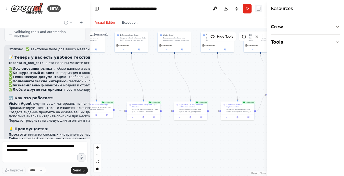
click at [259, 8] on button "Toggle Right Sidebar" at bounding box center [259, 9] width 8 height 8
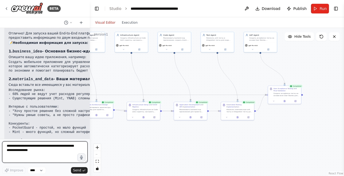
scroll to position [2350, 0]
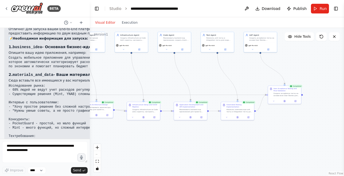
drag, startPoint x: 45, startPoint y: 85, endPoint x: 65, endPoint y: 93, distance: 21.1
drag, startPoint x: 48, startPoint y: 89, endPoint x: 76, endPoint y: 100, distance: 29.8
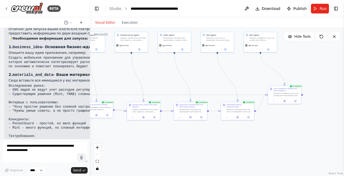
drag, startPoint x: 30, startPoint y: 103, endPoint x: 49, endPoint y: 106, distance: 20.0
click at [49, 106] on div "▶ Thought process Отлично! Для запуска вашей End-to-End платформы разработки пр…" at bounding box center [85, 131] width 153 height 225
drag, startPoint x: 12, startPoint y: 121, endPoint x: 68, endPoint y: 125, distance: 56.9
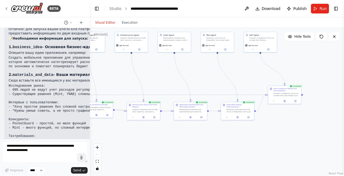
drag, startPoint x: 66, startPoint y: 125, endPoint x: 18, endPoint y: 119, distance: 48.4
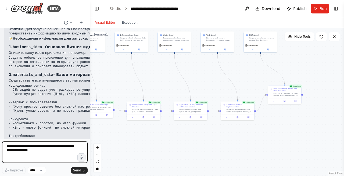
click at [34, 149] on textarea at bounding box center [45, 152] width 86 height 22
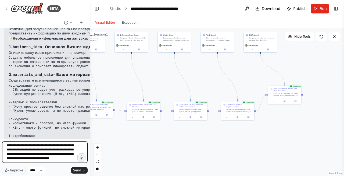
scroll to position [7, 0]
type textarea "**********"
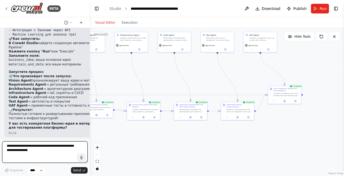
scroll to position [2477, 0]
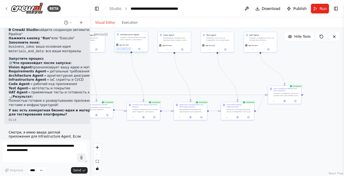
click at [123, 49] on icon at bounding box center [124, 49] width 2 height 2
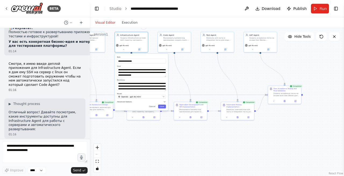
click at [145, 102] on button "Advanced Options" at bounding box center [141, 101] width 49 height 3
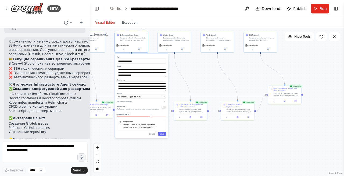
scroll to position [2708, 0]
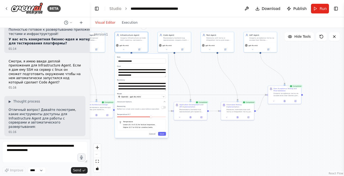
scroll to position [2549, 0]
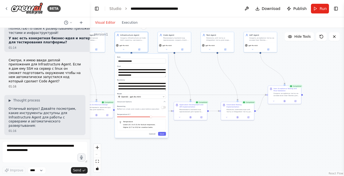
drag, startPoint x: 14, startPoint y: 73, endPoint x: 70, endPoint y: 83, distance: 57.1
drag, startPoint x: 70, startPoint y: 83, endPoint x: 10, endPoint y: 72, distance: 61.0
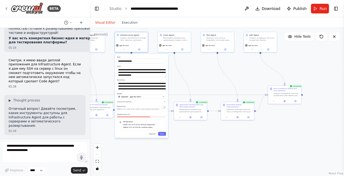
drag, startPoint x: 9, startPoint y: 72, endPoint x: 70, endPoint y: 83, distance: 62.0
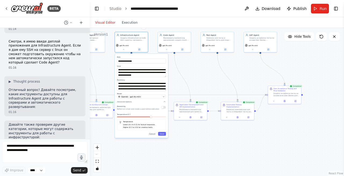
scroll to position [2570, 0]
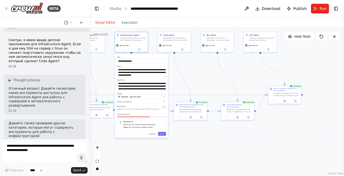
drag, startPoint x: 9, startPoint y: 73, endPoint x: 73, endPoint y: 89, distance: 66.1
drag, startPoint x: 82, startPoint y: 88, endPoint x: 11, endPoint y: 70, distance: 72.6
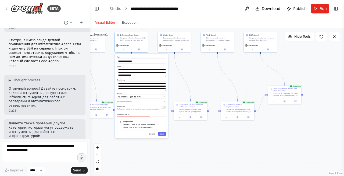
drag, startPoint x: 18, startPoint y: 79, endPoint x: 73, endPoint y: 105, distance: 61.0
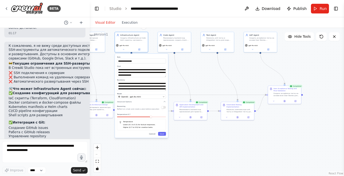
scroll to position [2708, 0]
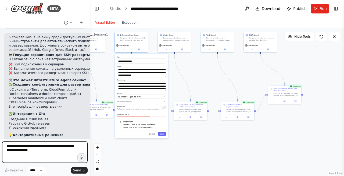
click at [35, 150] on textarea at bounding box center [45, 152] width 86 height 22
click at [110, 63] on div ".deletable-edge-delete-btn { width: 20px; height: 20px; border: 0px solid #ffff…" at bounding box center [217, 102] width 255 height 148
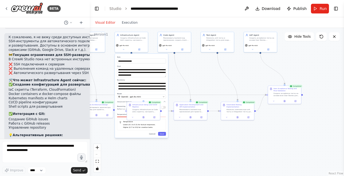
click at [178, 148] on div ".deletable-edge-delete-btn { width: 20px; height: 20px; border: 0px solid #ffff…" at bounding box center [217, 102] width 255 height 148
click at [153, 133] on button "Cancel" at bounding box center [152, 134] width 10 height 4
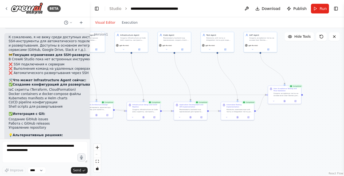
click at [150, 132] on div ".deletable-edge-delete-btn { width: 20px; height: 20px; border: 0px solid #ffff…" at bounding box center [217, 102] width 255 height 148
click at [44, 147] on textarea at bounding box center [45, 152] width 86 height 22
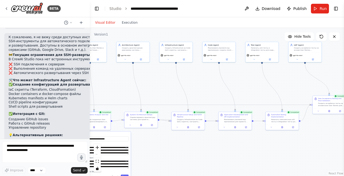
drag, startPoint x: 185, startPoint y: 67, endPoint x: 225, endPoint y: 84, distance: 43.6
click at [226, 85] on div ".deletable-edge-delete-btn { width: 20px; height: 20px; border: 0px solid #ffff…" at bounding box center [217, 102] width 255 height 148
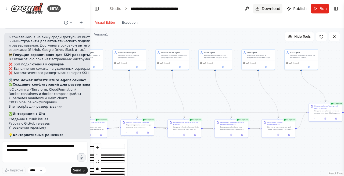
click at [267, 8] on span "Download" at bounding box center [271, 8] width 19 height 5
click at [217, 25] on div "Visual Editor Execution" at bounding box center [217, 22] width 255 height 11
click at [81, 22] on icon at bounding box center [81, 22] width 4 height 4
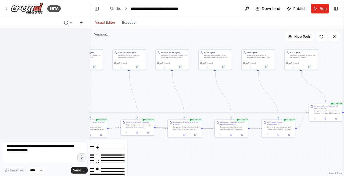
scroll to position [0, 0]
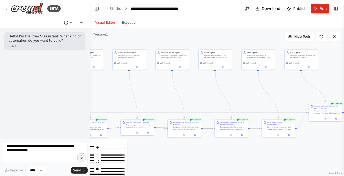
click at [71, 23] on icon at bounding box center [71, 22] width 2 height 1
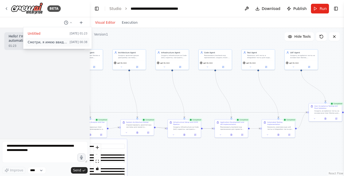
click at [60, 42] on span "Смотри, я имею ввиде деплой приложения для Infrastructure Agent. Если я дам ему…" at bounding box center [48, 42] width 40 height 4
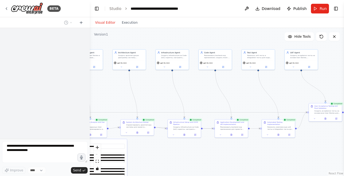
click at [64, 50] on div at bounding box center [45, 83] width 90 height 111
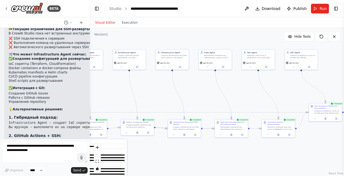
scroll to position [2708, 0]
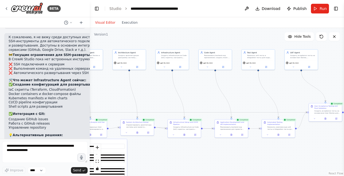
drag, startPoint x: 27, startPoint y: 36, endPoint x: 55, endPoint y: 50, distance: 31.3
click at [55, 50] on div "К сожалению, я не вижу среди доступных инструментов прямые SSH-инструменты для …" at bounding box center [66, 145] width 114 height 221
drag, startPoint x: 13, startPoint y: 41, endPoint x: 74, endPoint y: 46, distance: 61.9
click at [74, 165] on code "Infrastructure Agent → создает GitHub Actions workflow GitHub Actions → автомат…" at bounding box center [65, 169] width 112 height 8
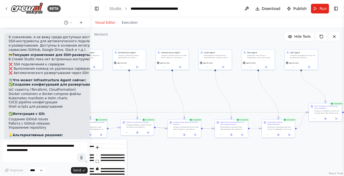
click at [74, 165] on code "Infrastructure Agent → создает GitHub Actions workflow GitHub Actions → автомат…" at bounding box center [65, 169] width 112 height 8
click at [37, 148] on textarea at bounding box center [45, 152] width 86 height 22
